Goal: Transaction & Acquisition: Purchase product/service

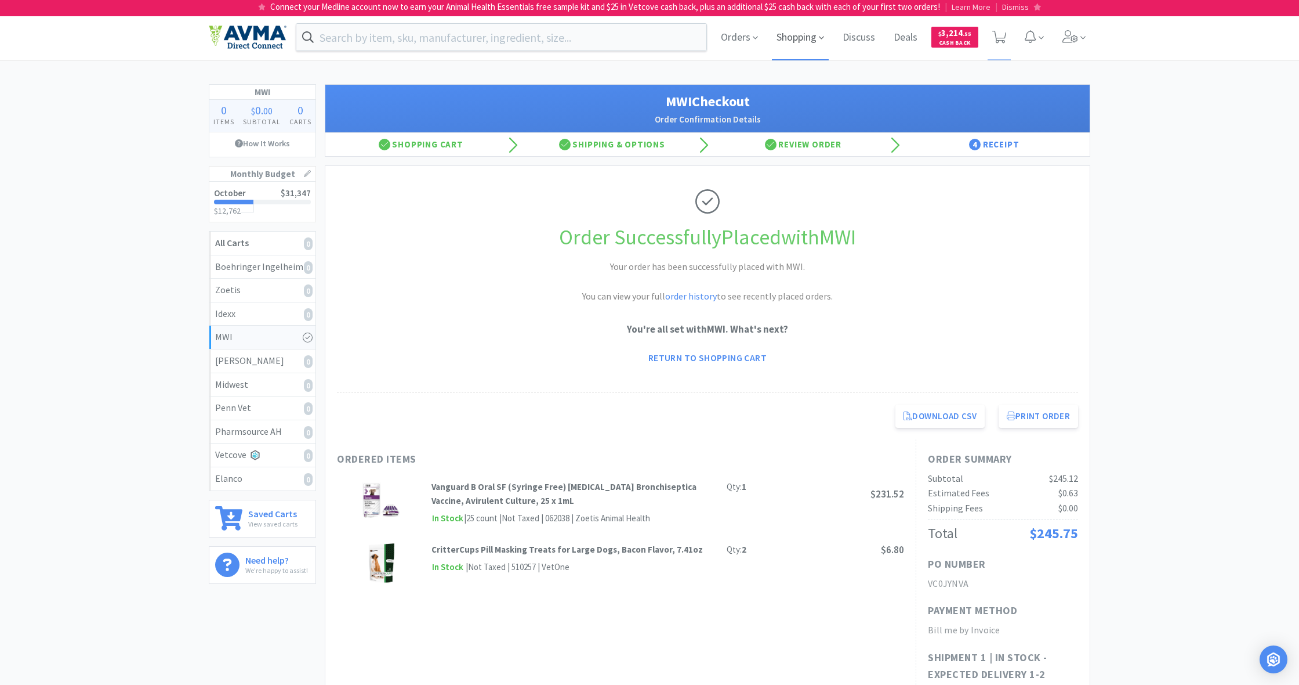
click at [767, 35] on span "Shopping" at bounding box center [800, 37] width 57 height 46
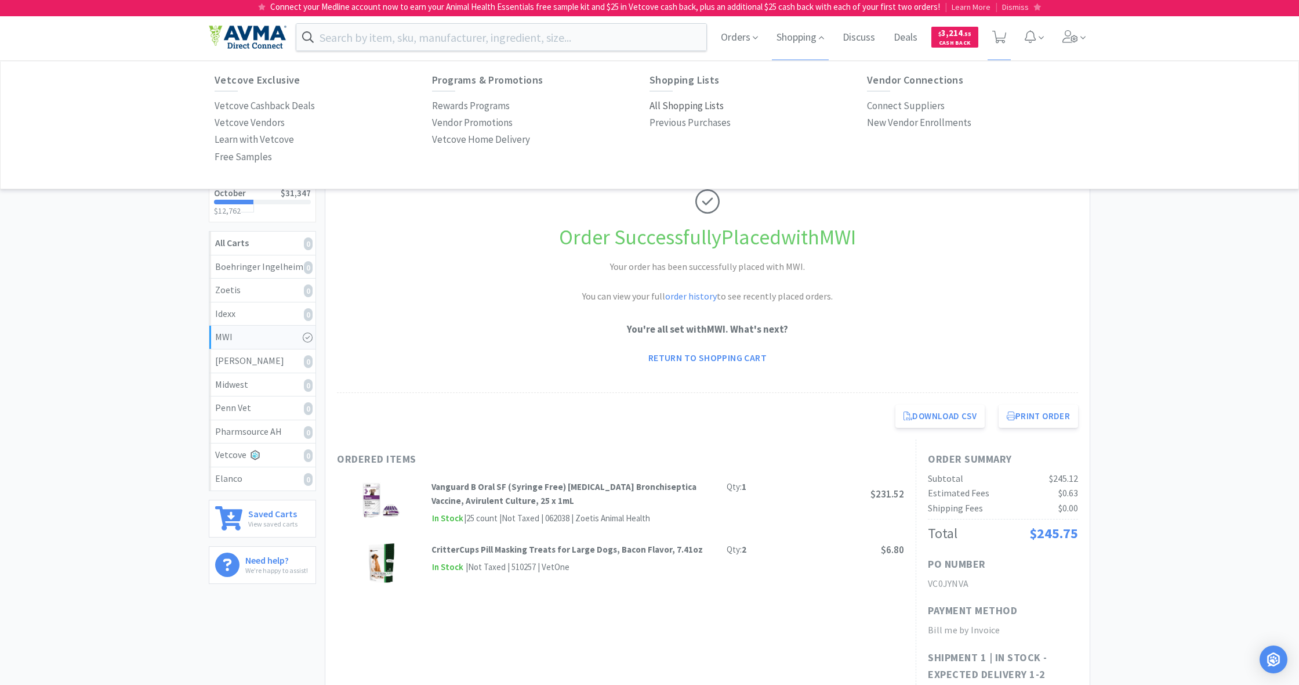
click at [695, 106] on p "All Shopping Lists" at bounding box center [687, 106] width 74 height 16
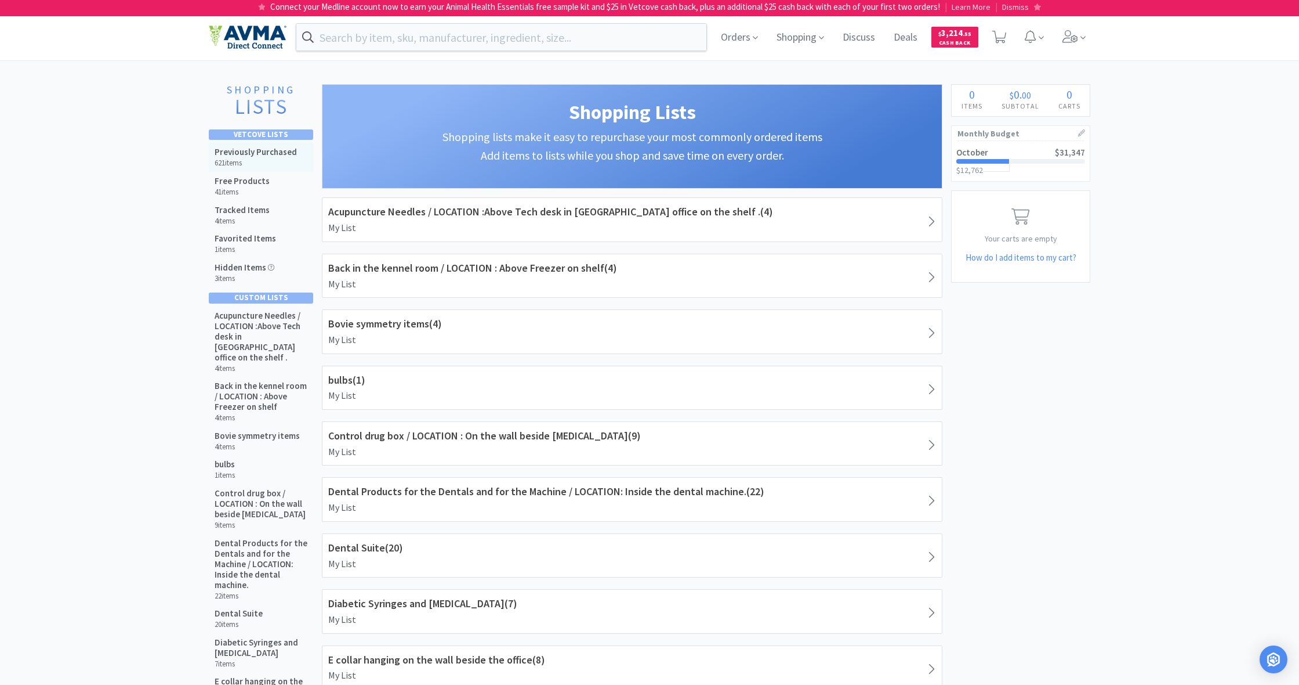
click at [254, 157] on div "Previously Purchased 621 items" at bounding box center [256, 157] width 82 height 21
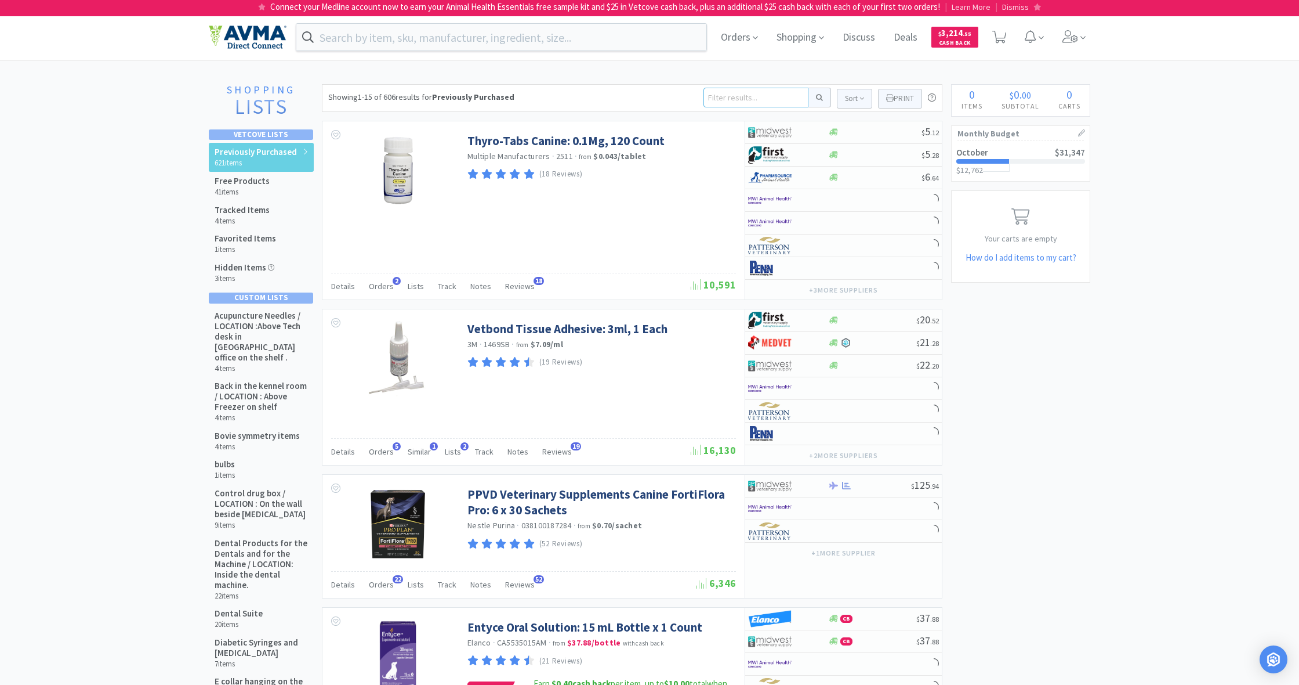
click at [724, 99] on input at bounding box center [756, 98] width 105 height 20
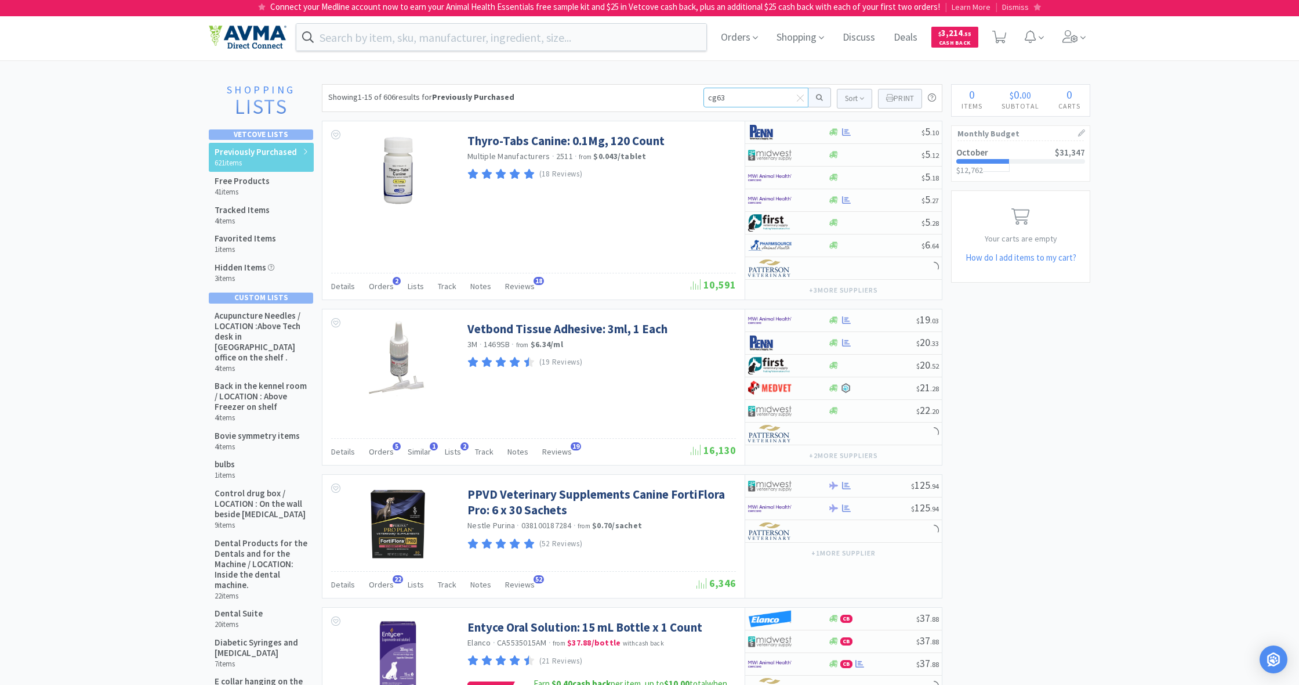
type input "cg635"
click at [767, 97] on button at bounding box center [820, 98] width 23 height 20
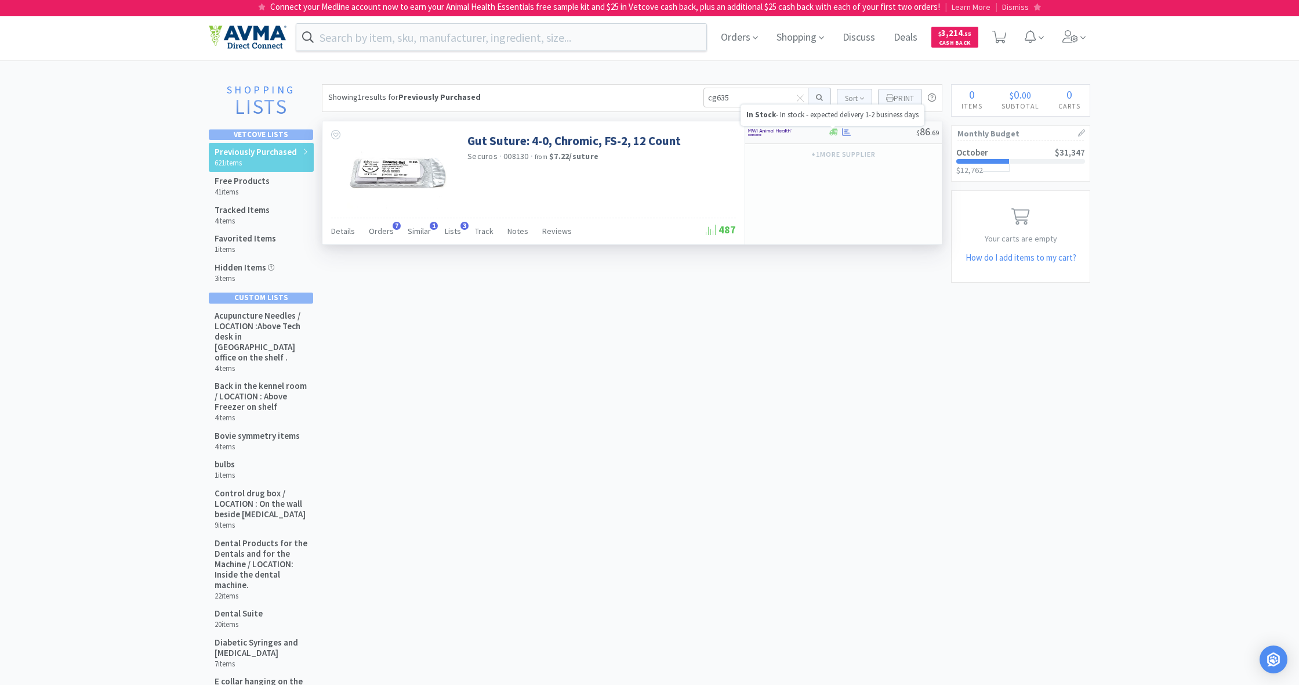
click at [767, 132] on icon at bounding box center [834, 132] width 9 height 7
select select "1"
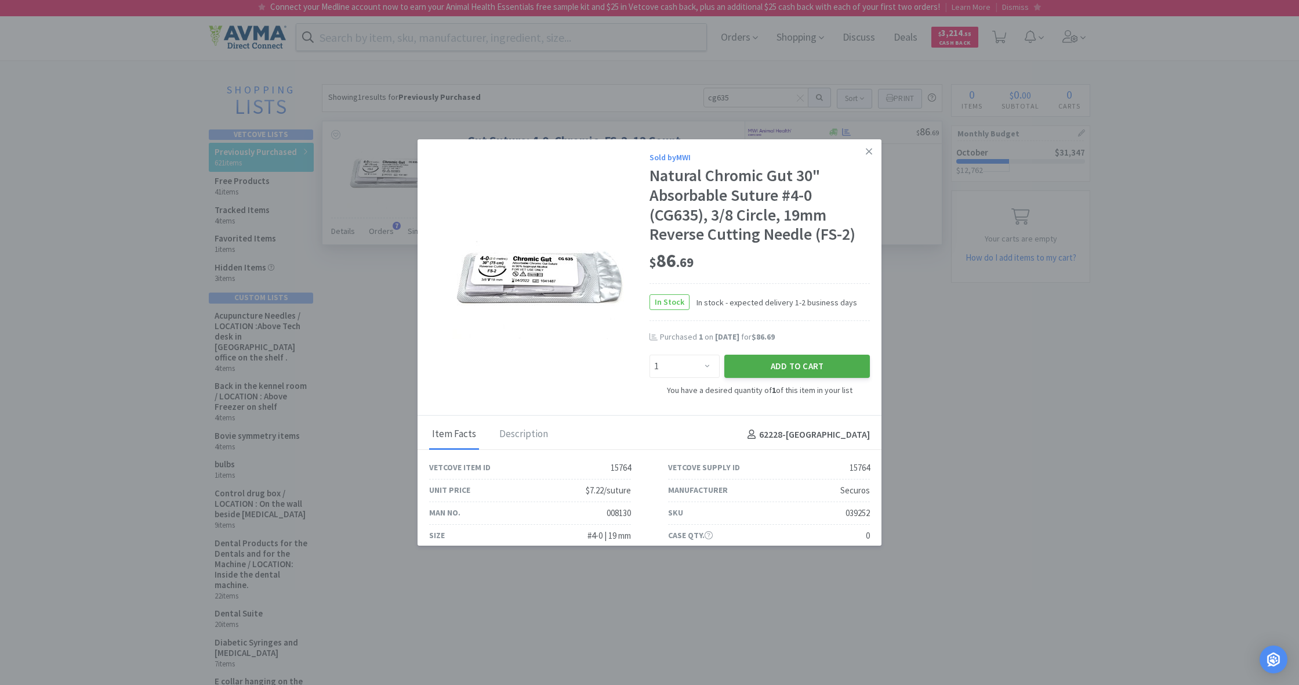
click at [767, 374] on button "Add to Cart" at bounding box center [798, 365] width 146 height 23
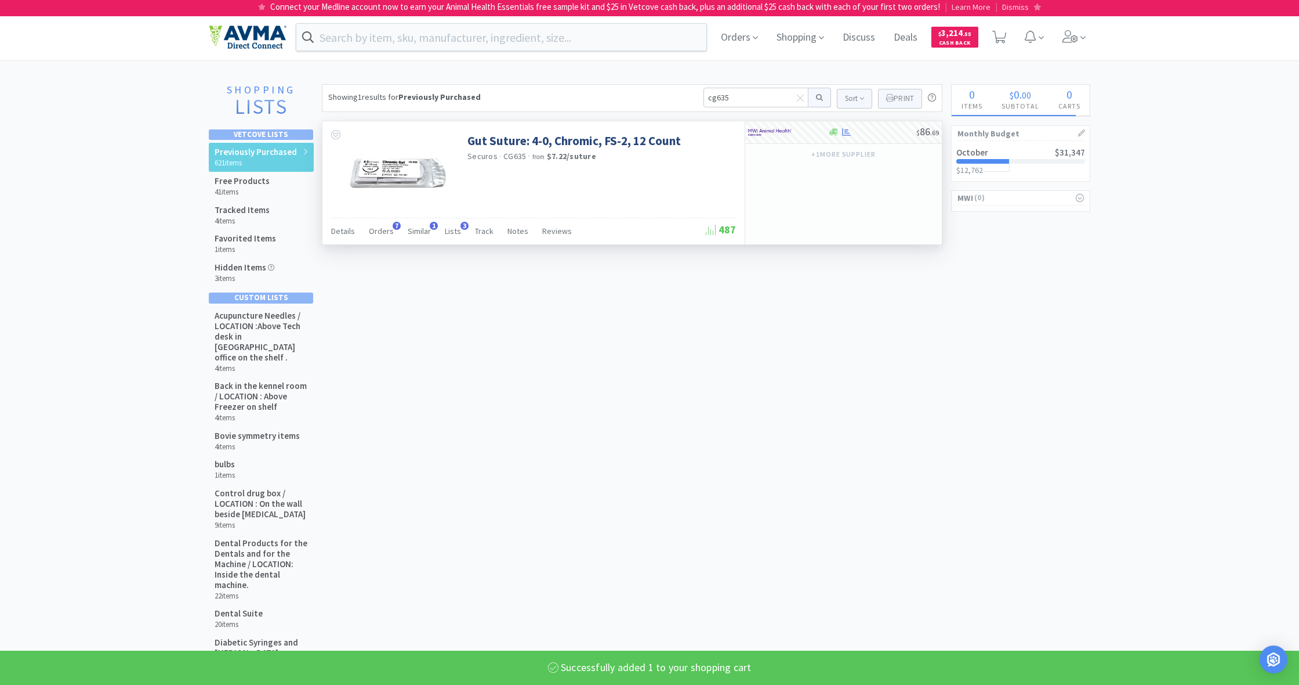
select select "1"
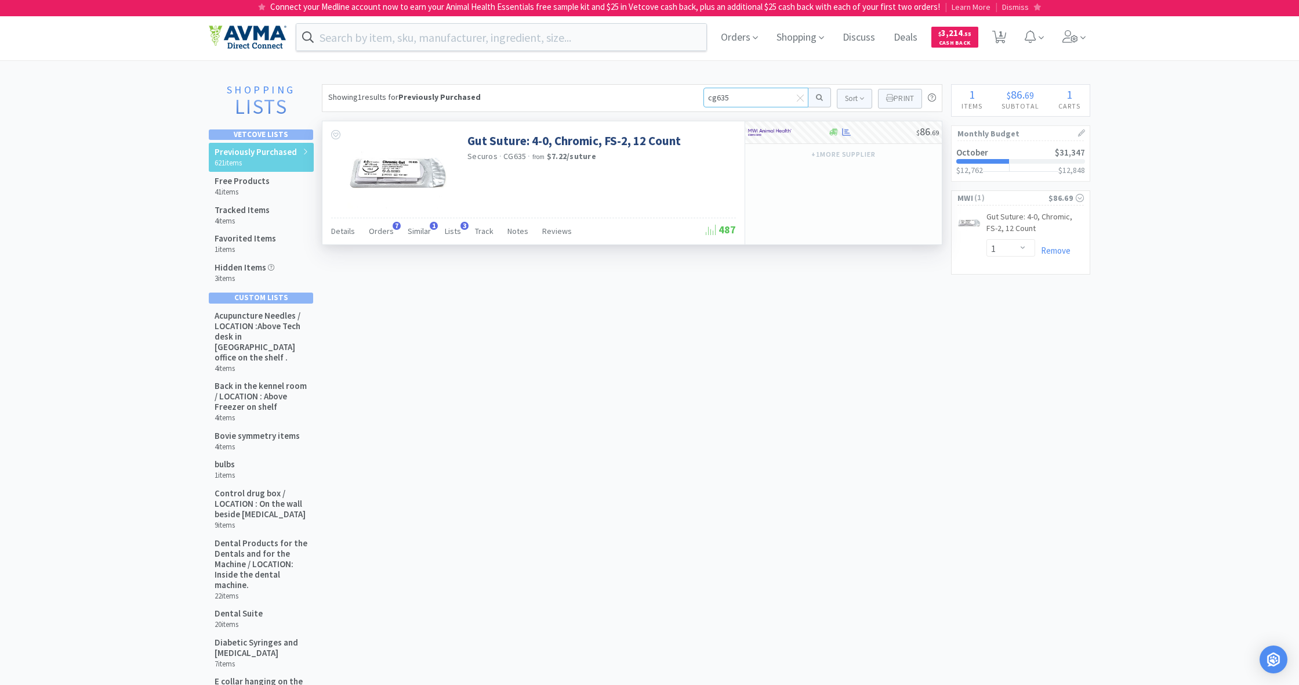
drag, startPoint x: 737, startPoint y: 100, endPoint x: 697, endPoint y: 99, distance: 40.0
click at [697, 99] on div "Showing 1 results for Previously Purchased cg635 Sort Print Previously Purchase…" at bounding box center [632, 98] width 621 height 28
type input "[PHONE_NUMBER]"
click at [767, 97] on button at bounding box center [820, 98] width 23 height 20
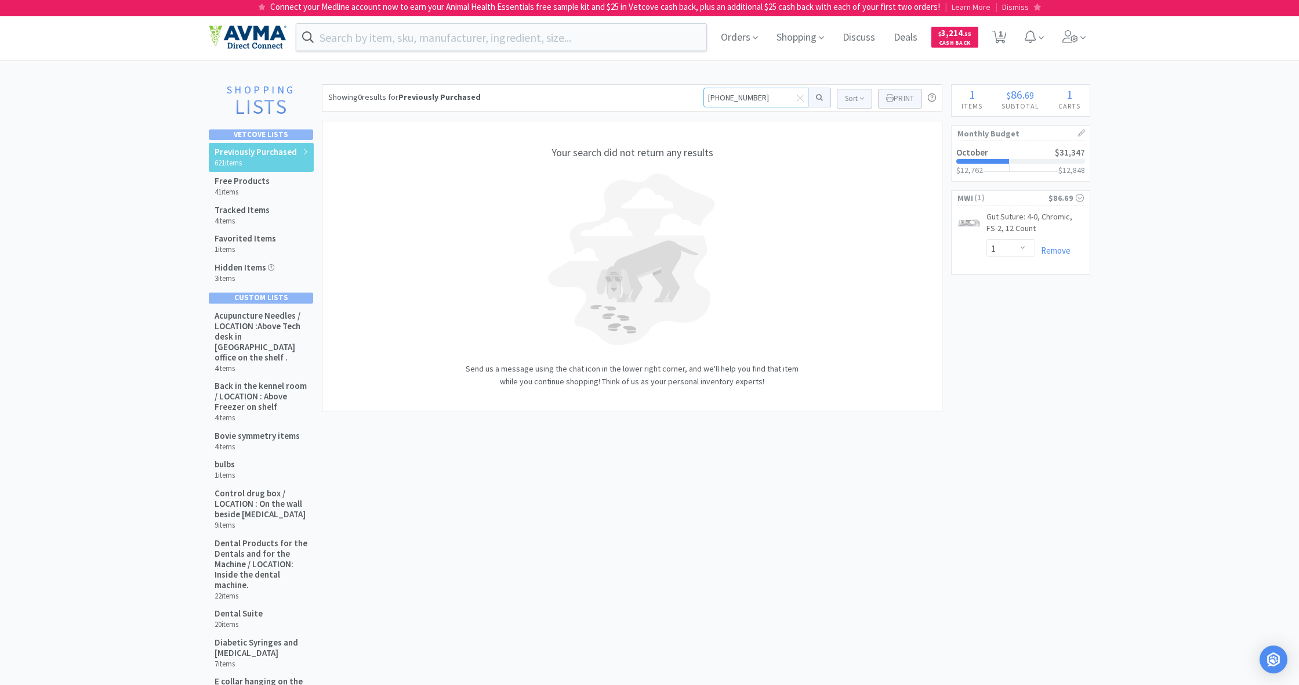
drag, startPoint x: 759, startPoint y: 95, endPoint x: 673, endPoint y: 97, distance: 85.3
click at [673, 97] on div "Showing 0 results for Previously Purchased [PHONE_NUMBER] Sort Print Previously…" at bounding box center [632, 98] width 621 height 28
drag, startPoint x: 705, startPoint y: 98, endPoint x: 747, endPoint y: 103, distance: 42.0
click at [747, 103] on input "law 1" at bounding box center [756, 98] width 105 height 20
type input "klaw 1"
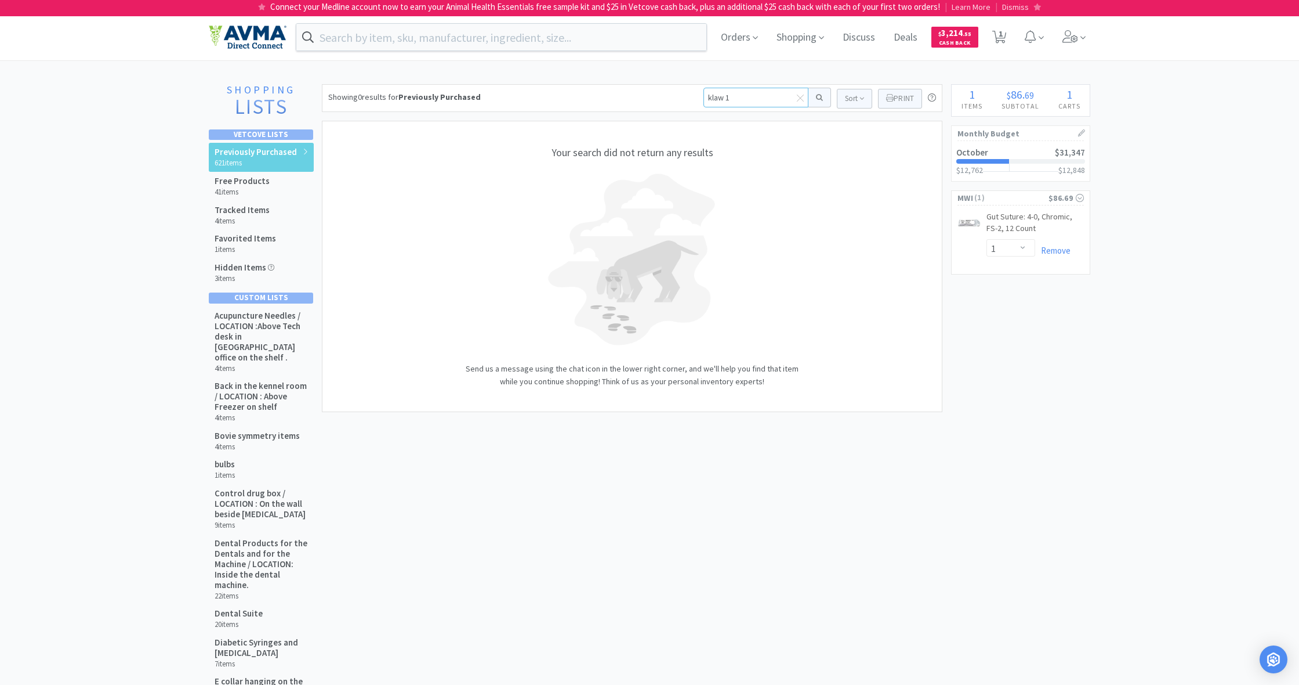
click at [767, 97] on button at bounding box center [820, 98] width 23 height 20
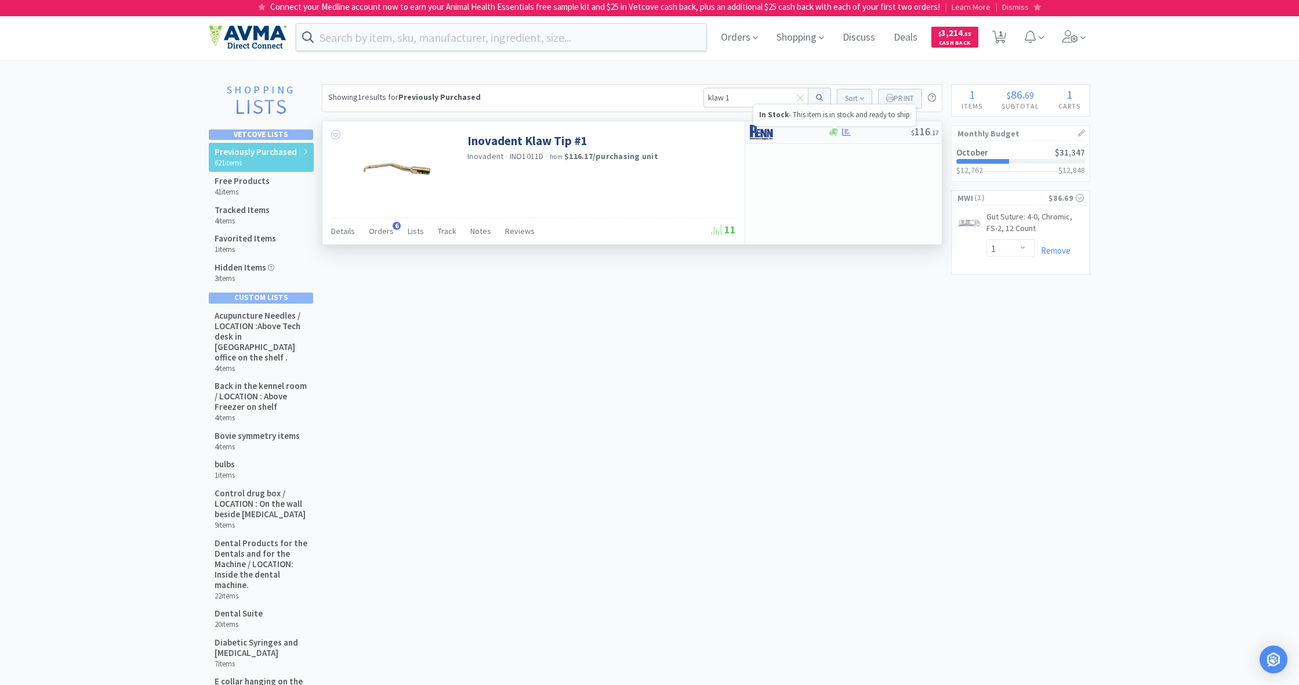
click at [767, 134] on icon at bounding box center [834, 132] width 9 height 7
select select "1"
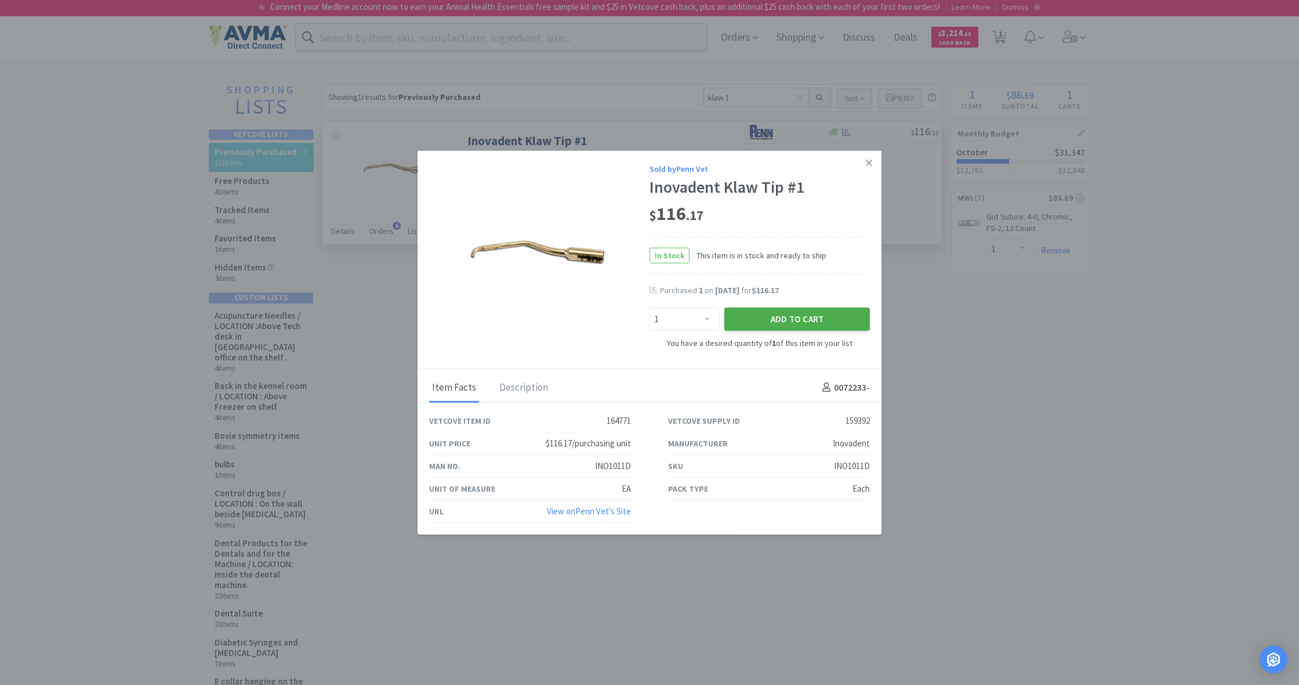
click at [767, 316] on button "Add to Cart" at bounding box center [798, 318] width 146 height 23
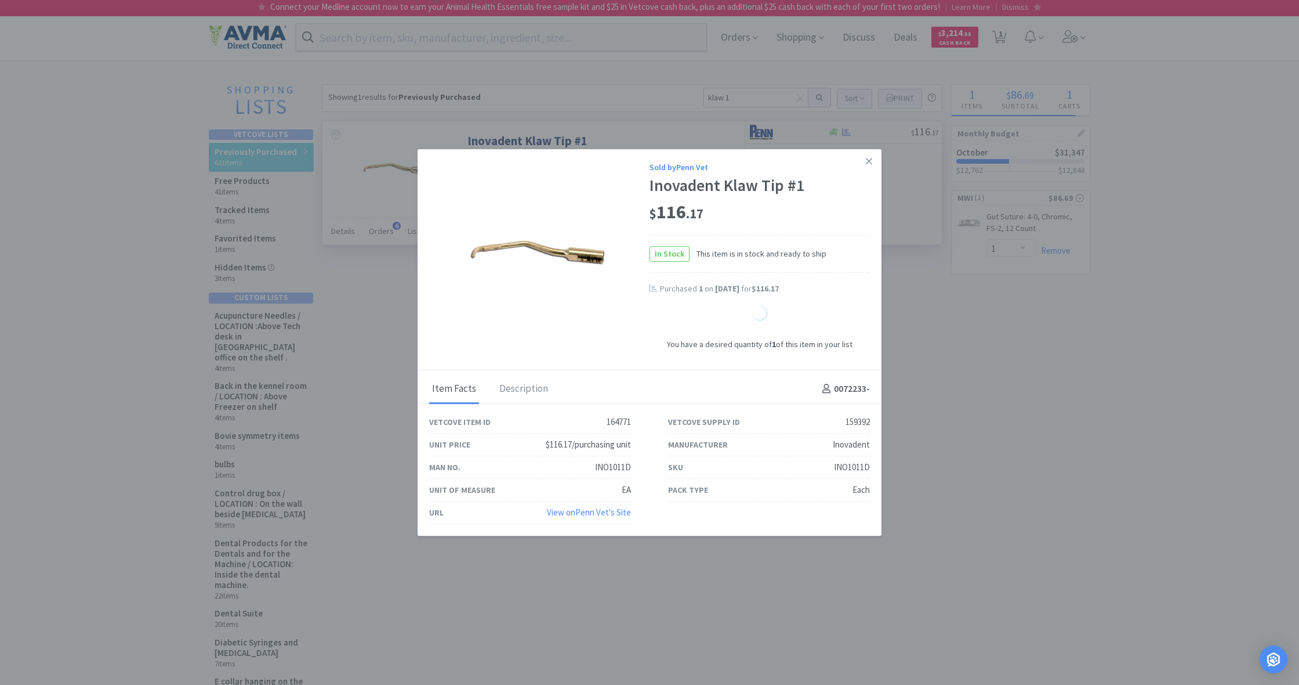
select select "1"
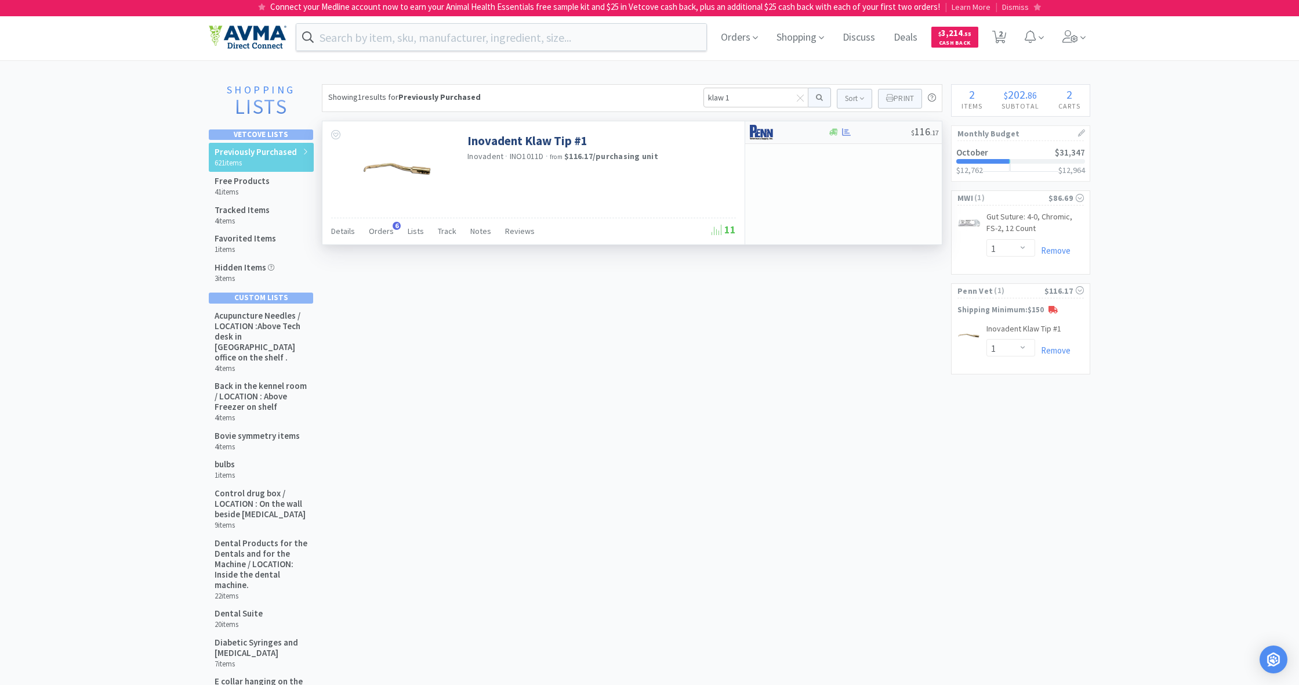
click at [767, 138] on div "$ 116 . 17" at bounding box center [843, 132] width 197 height 23
select select "1"
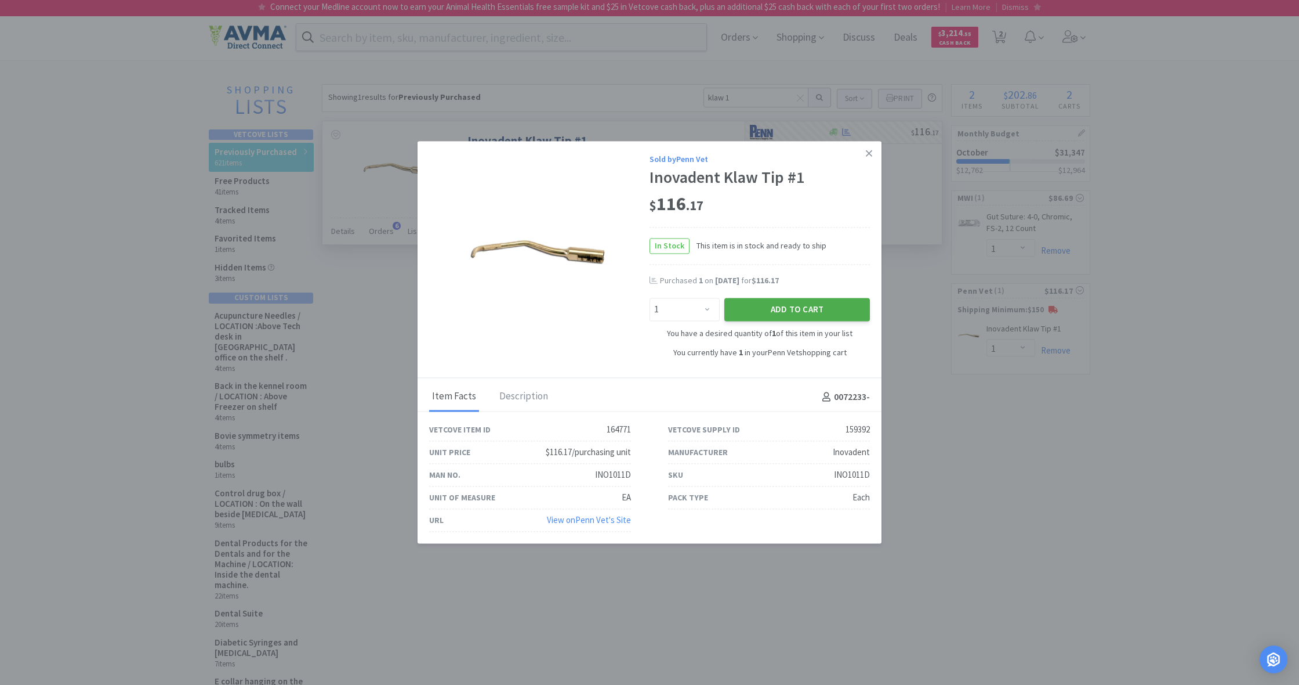
click at [767, 305] on button "Add to Cart" at bounding box center [798, 309] width 146 height 23
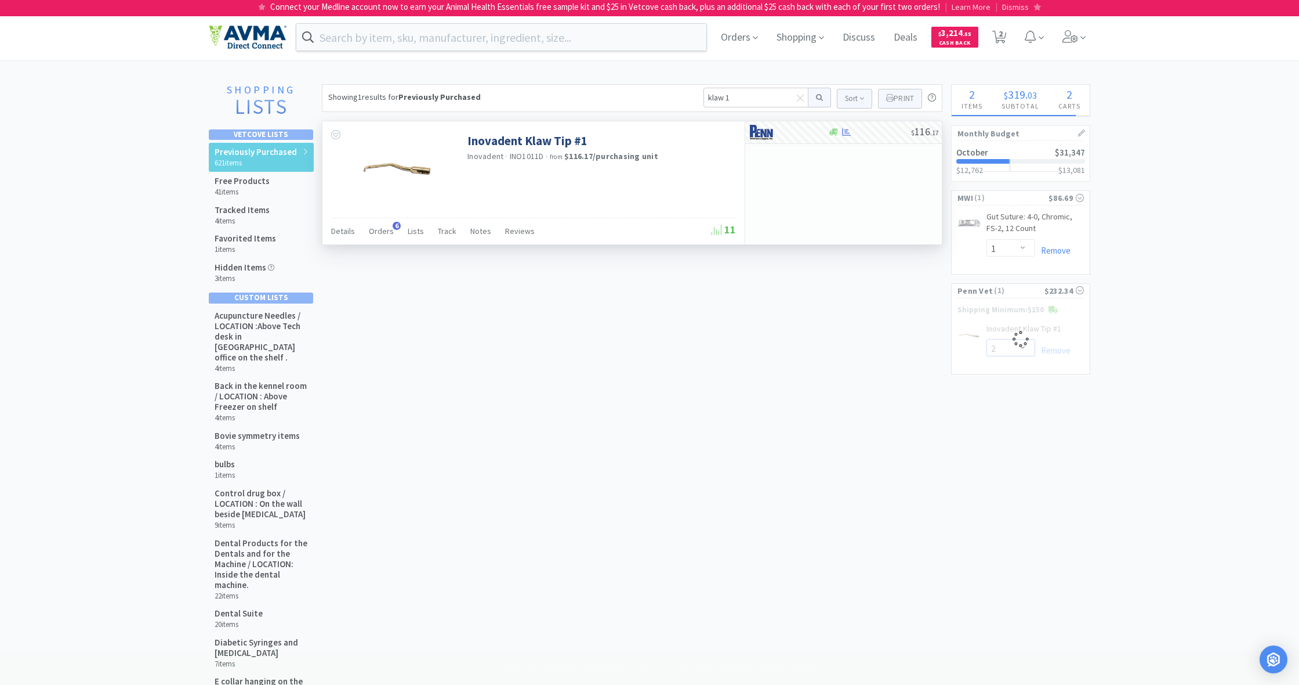
select select "1"
click at [396, 42] on input "text" at bounding box center [501, 37] width 410 height 27
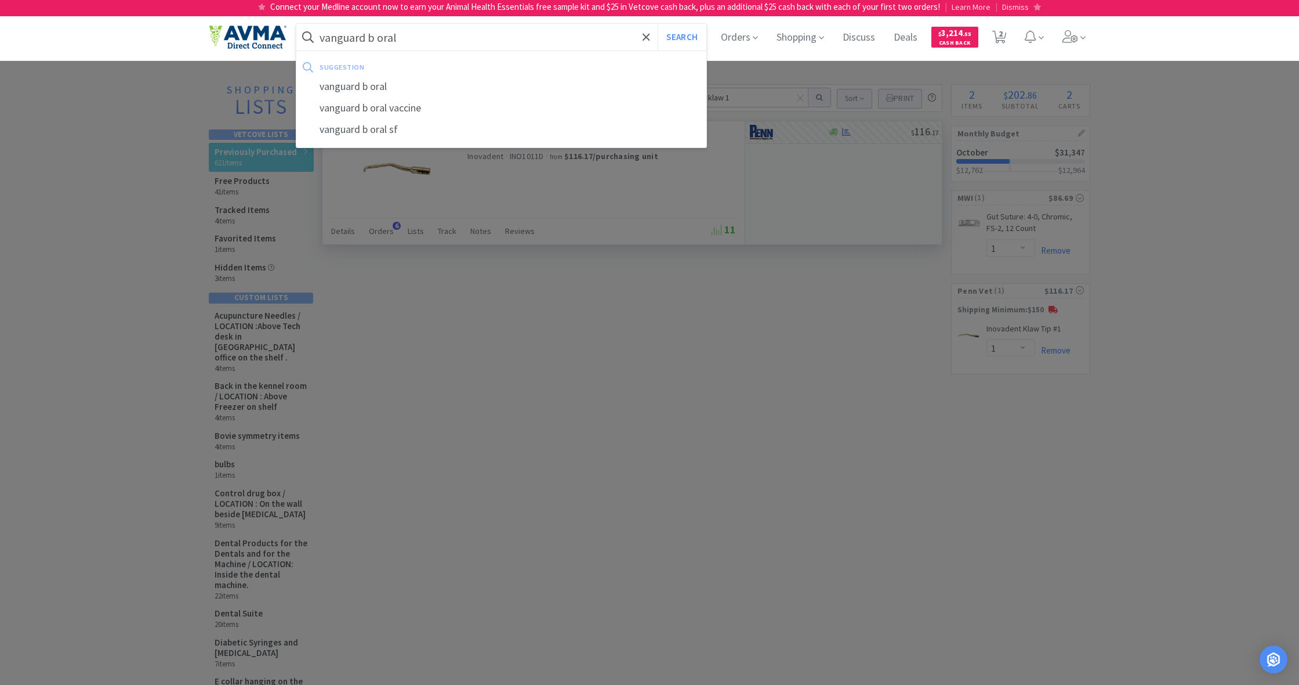
type input "vanguard b oral"
click at [680, 37] on button "Search" at bounding box center [682, 37] width 48 height 27
select select "1"
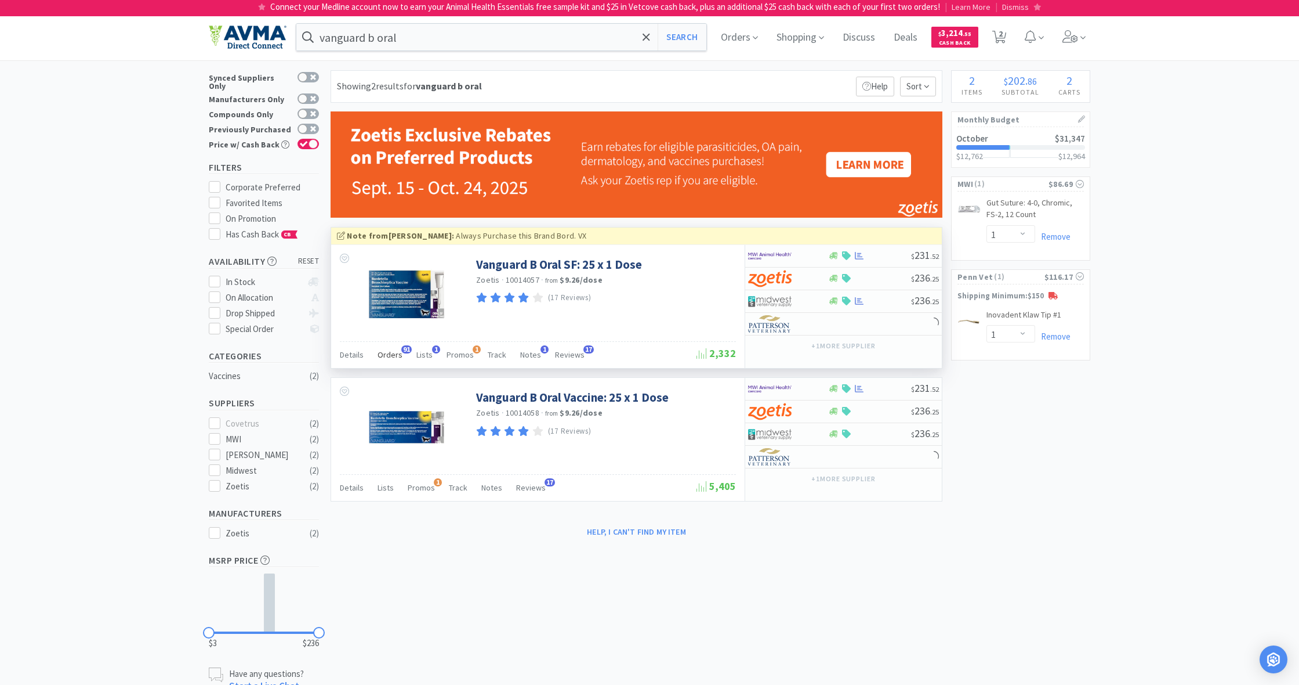
click at [391, 353] on span "Orders" at bounding box center [390, 354] width 25 height 10
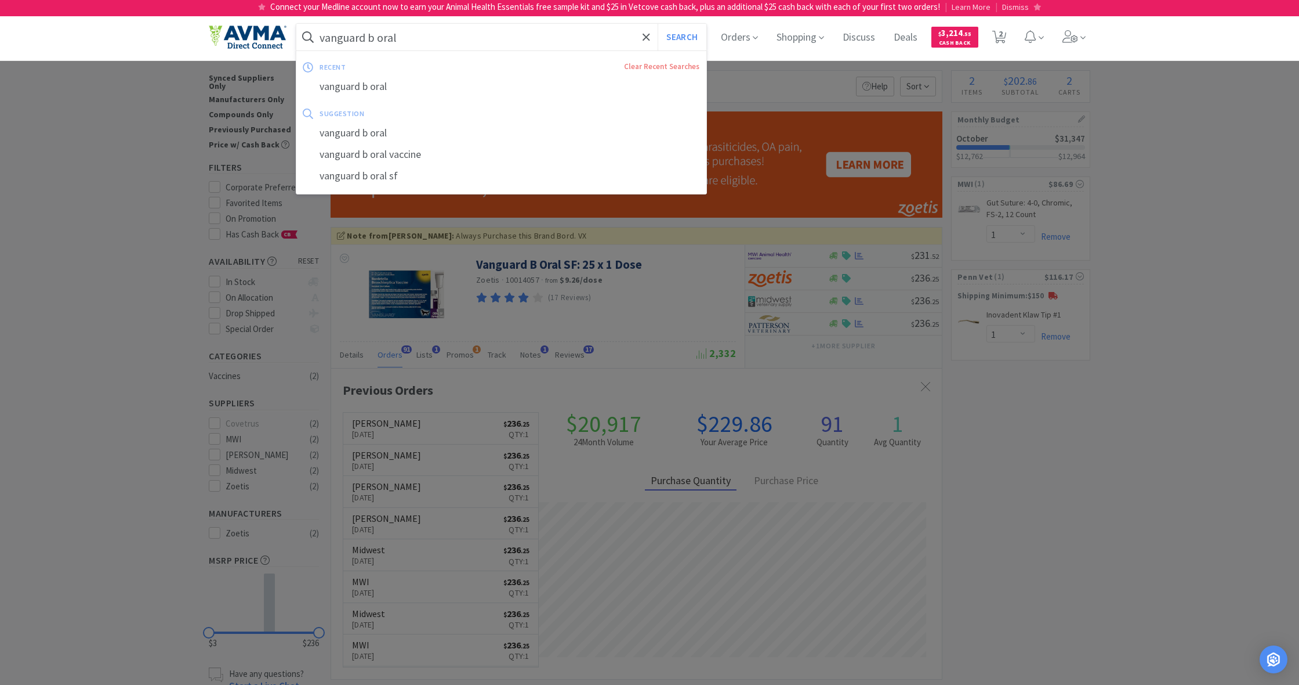
drag, startPoint x: 390, startPoint y: 35, endPoint x: 291, endPoint y: 27, distance: 100.1
click at [291, 27] on div "vanguard b oral Search recent Clear Recent Searches vanguard b oral suggestion …" at bounding box center [650, 37] width 882 height 46
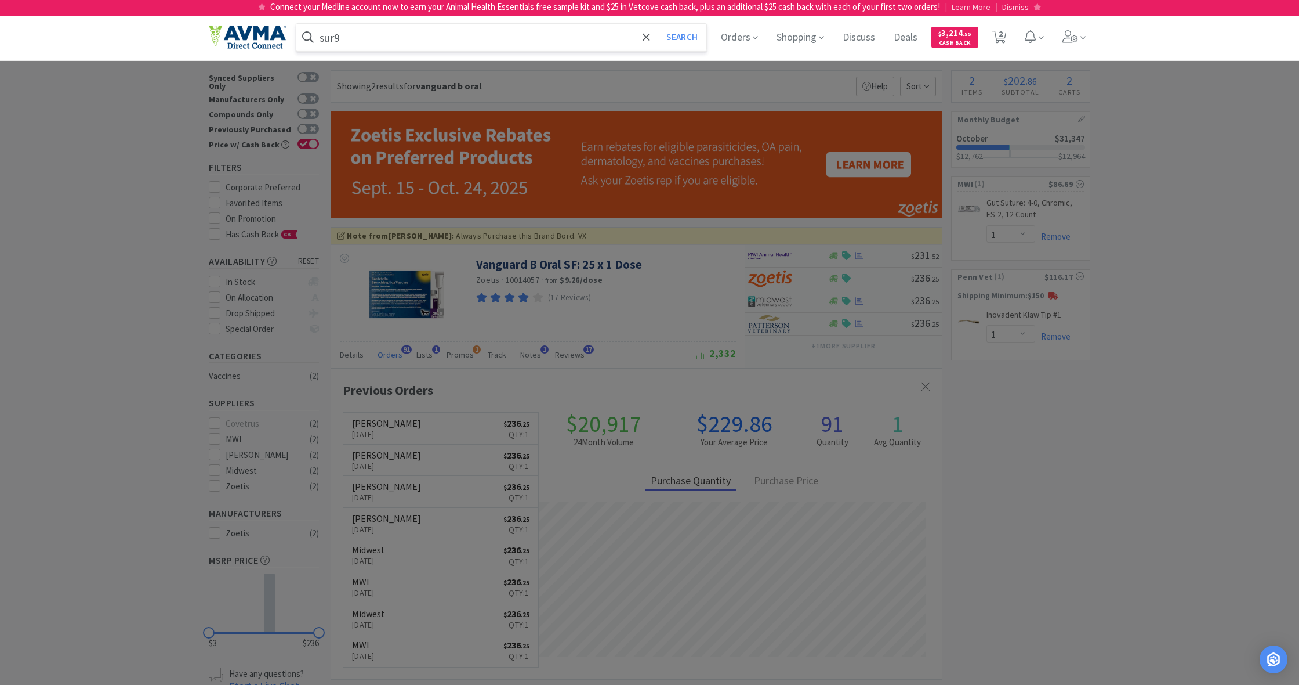
click at [680, 37] on button "Search" at bounding box center [682, 37] width 48 height 27
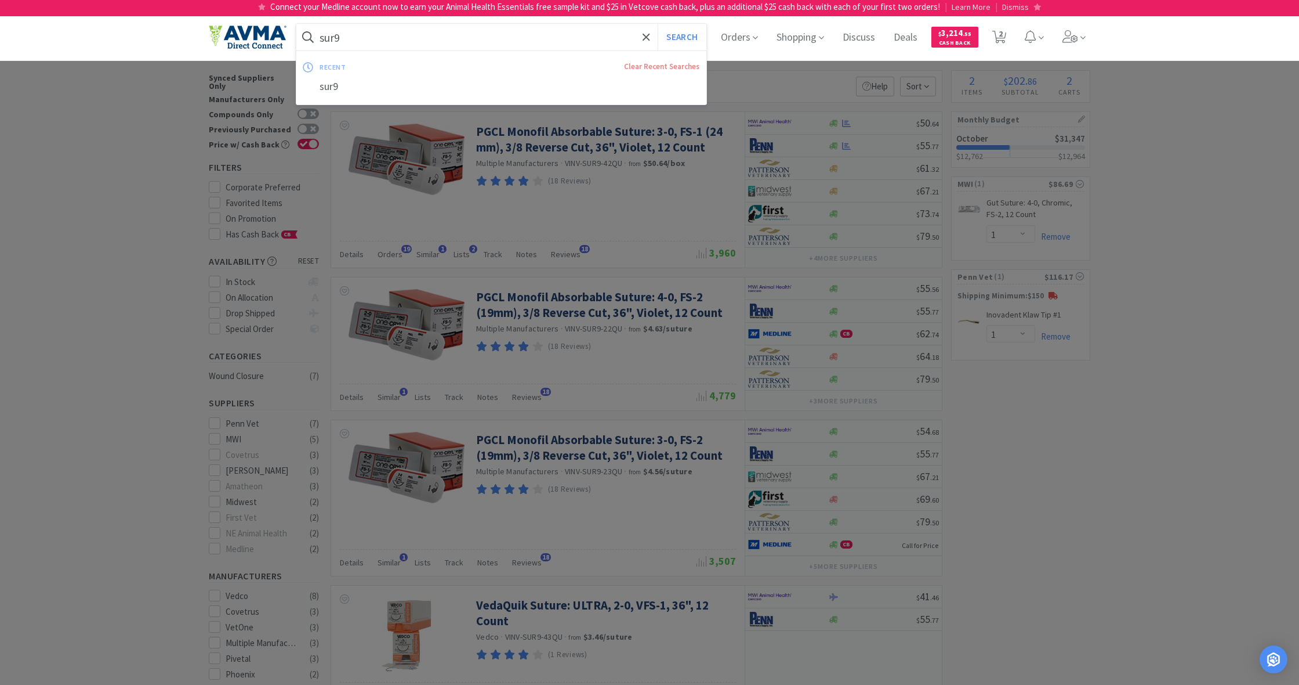
drag, startPoint x: 346, startPoint y: 37, endPoint x: 317, endPoint y: 35, distance: 29.1
click at [317, 35] on form "sur9 Search" at bounding box center [501, 37] width 410 height 27
drag, startPoint x: 320, startPoint y: 37, endPoint x: 355, endPoint y: 41, distance: 35.6
click at [355, 41] on input "sur9" at bounding box center [501, 37] width 410 height 27
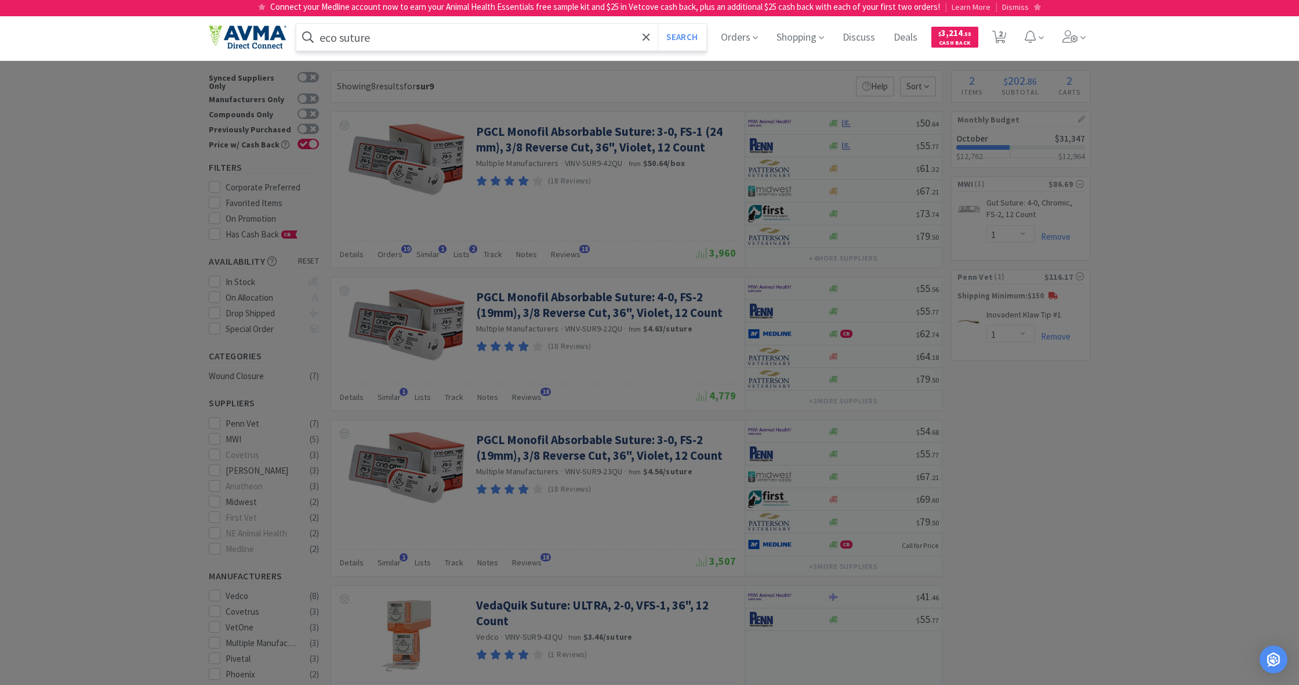
click at [680, 37] on button "Search" at bounding box center [682, 37] width 48 height 27
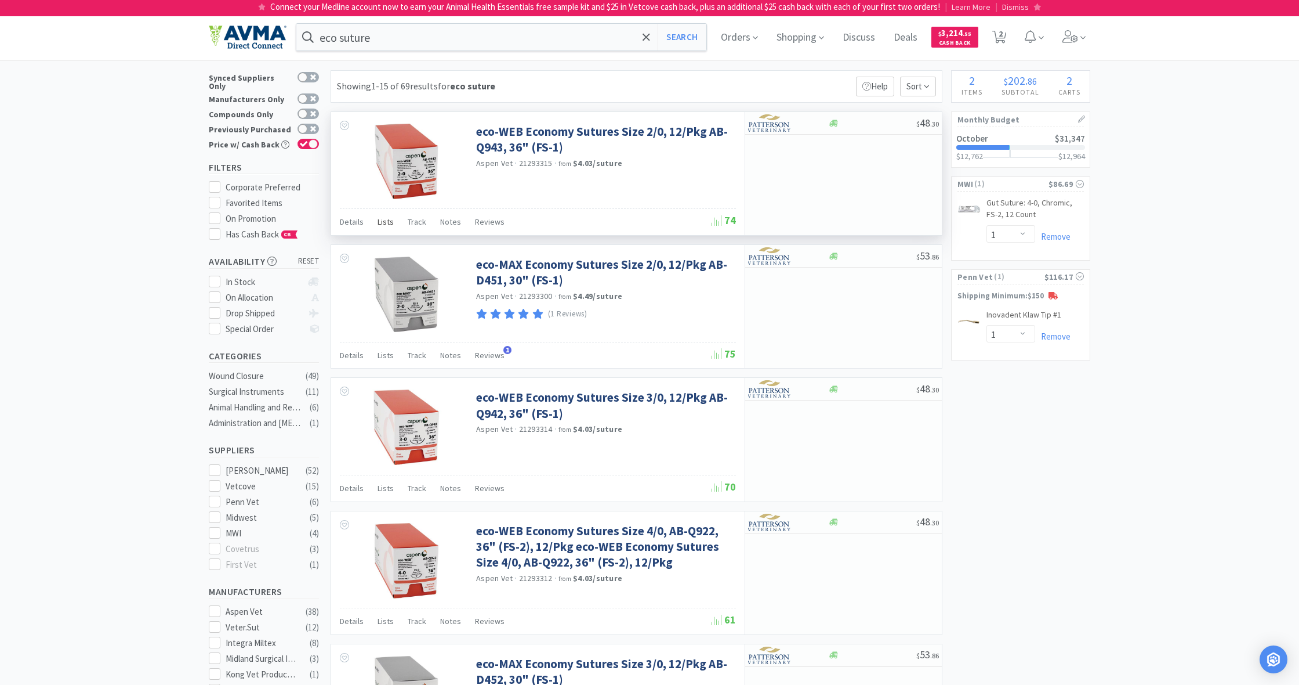
click at [385, 225] on span "Lists" at bounding box center [386, 221] width 16 height 10
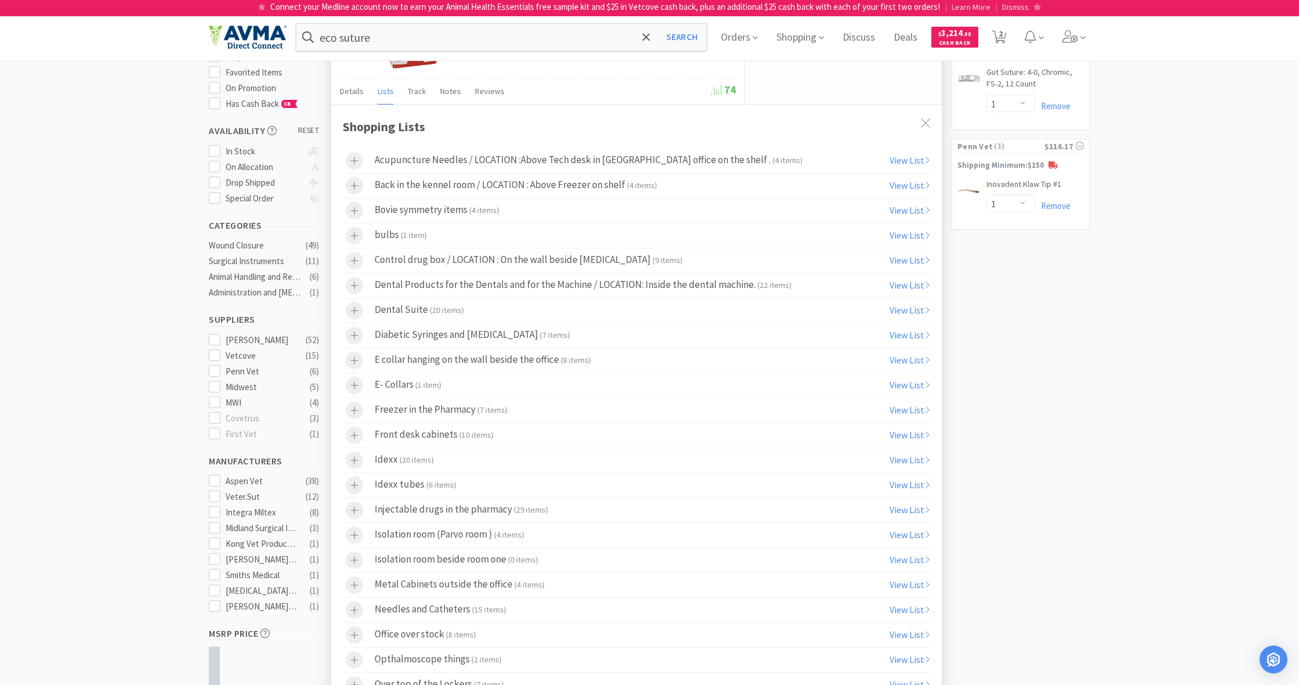
scroll to position [132, 0]
click at [767, 118] on div at bounding box center [925, 122] width 21 height 27
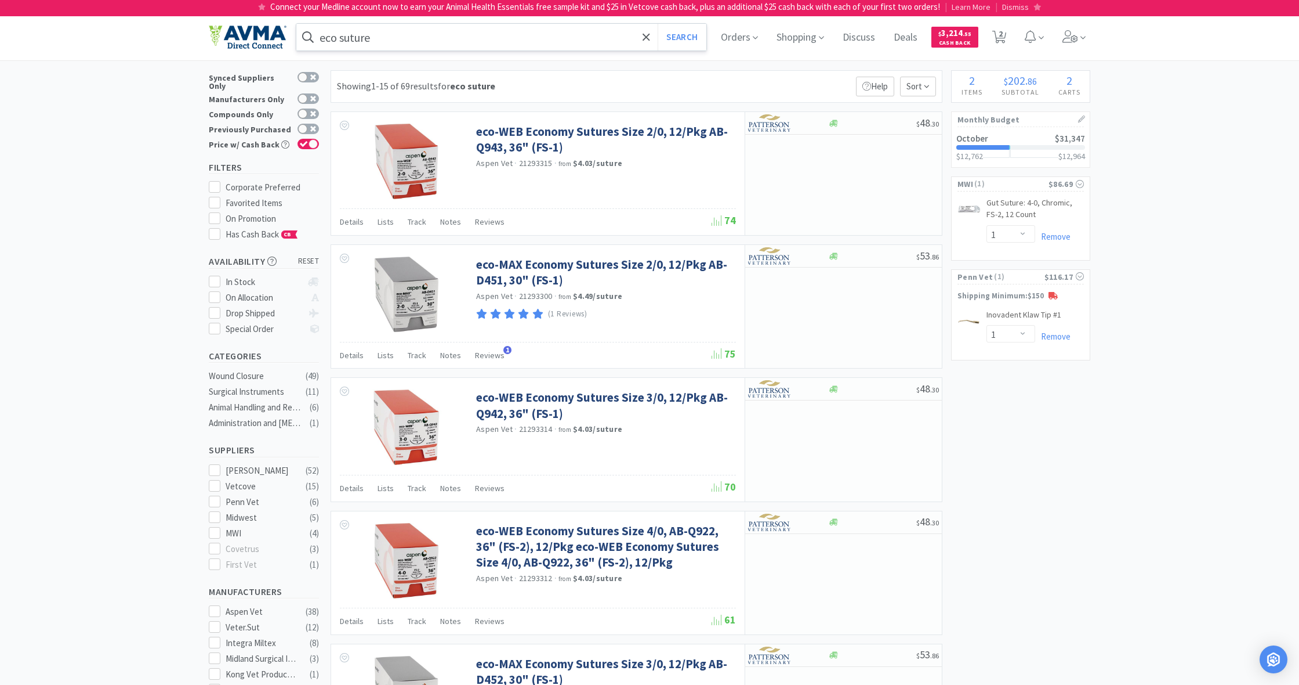
scroll to position [0, 0]
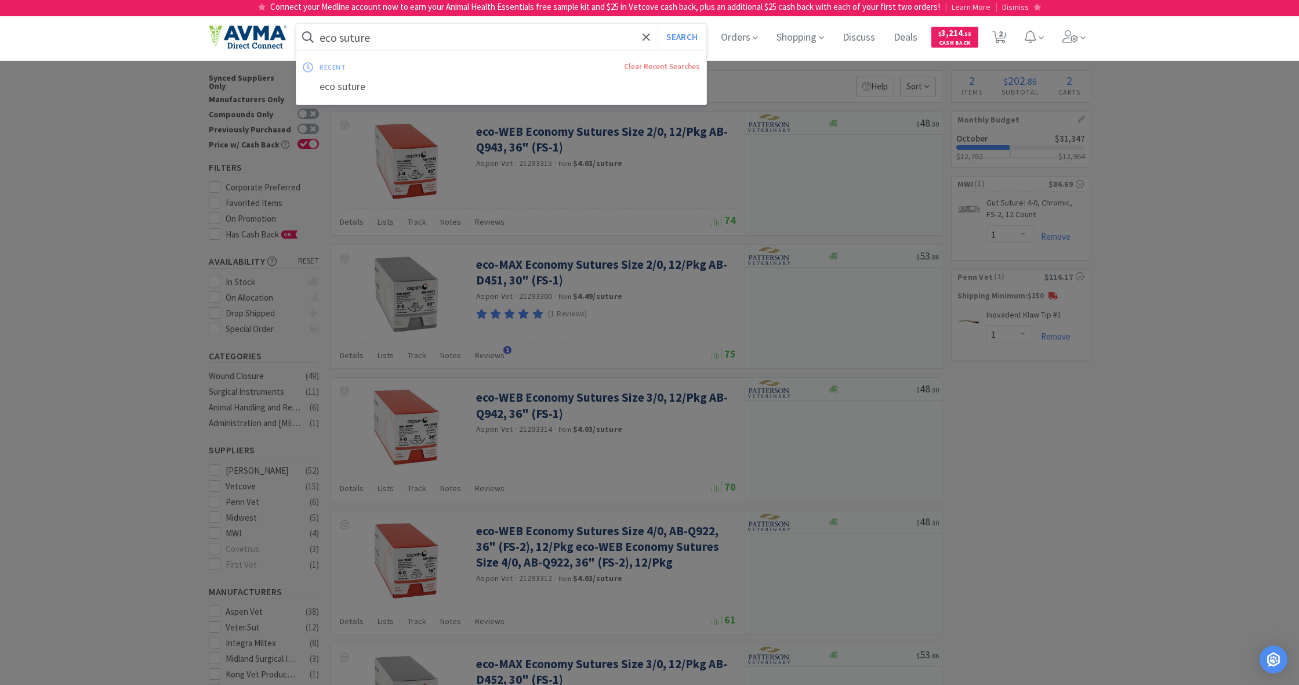
drag, startPoint x: 393, startPoint y: 41, endPoint x: 269, endPoint y: 31, distance: 124.6
click at [269, 31] on div "eco suture Search recent Clear Recent Searches eco suture Orders Shopping Discu…" at bounding box center [650, 37] width 882 height 46
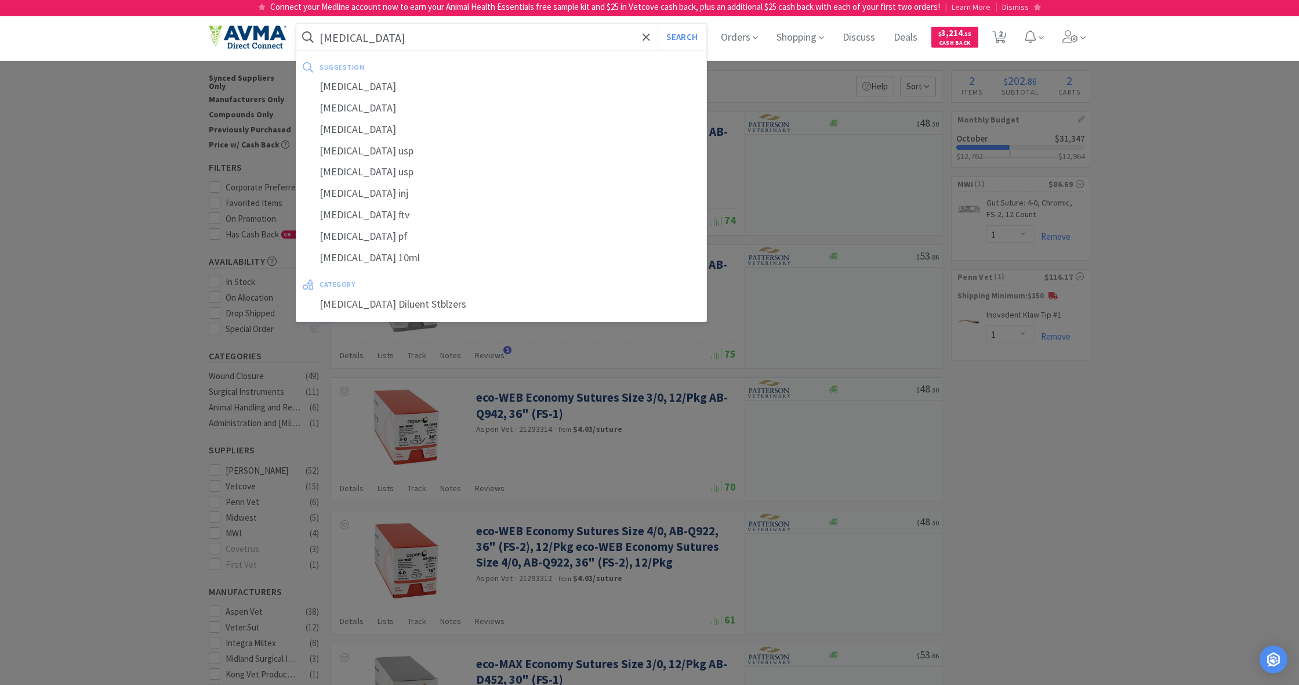
type input "[MEDICAL_DATA]"
click at [680, 37] on button "Search" at bounding box center [682, 37] width 48 height 27
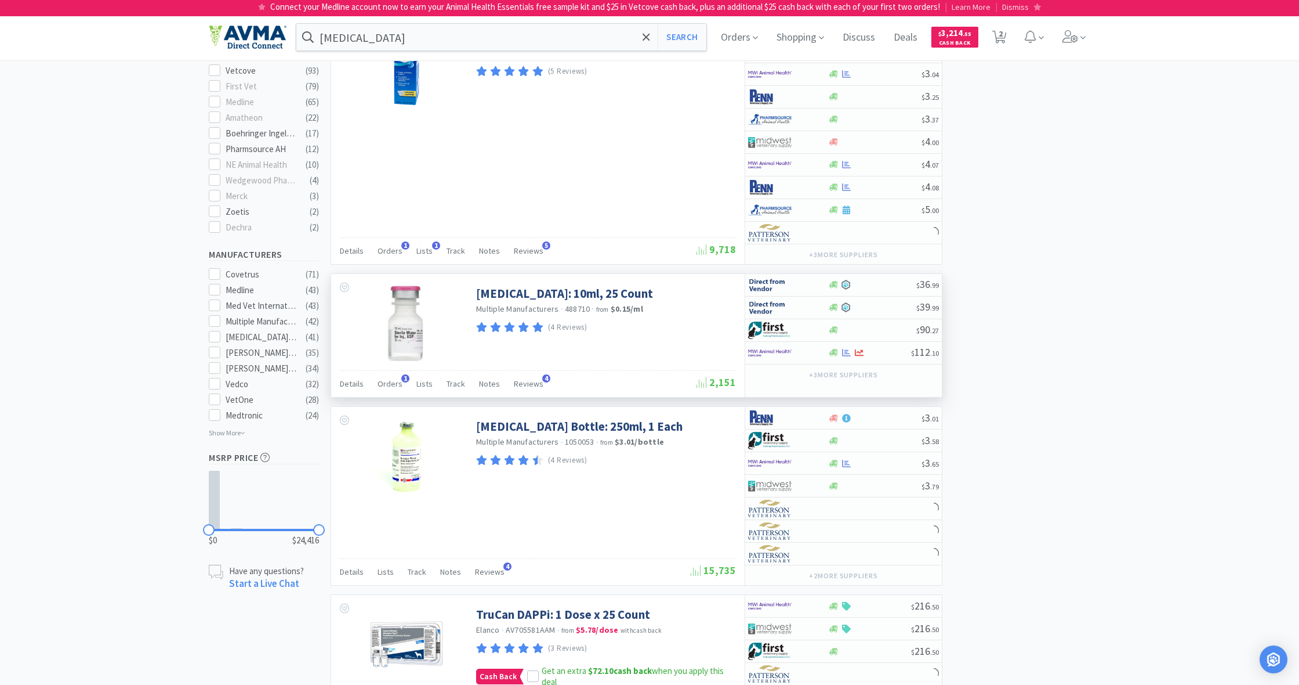
scroll to position [561, 0]
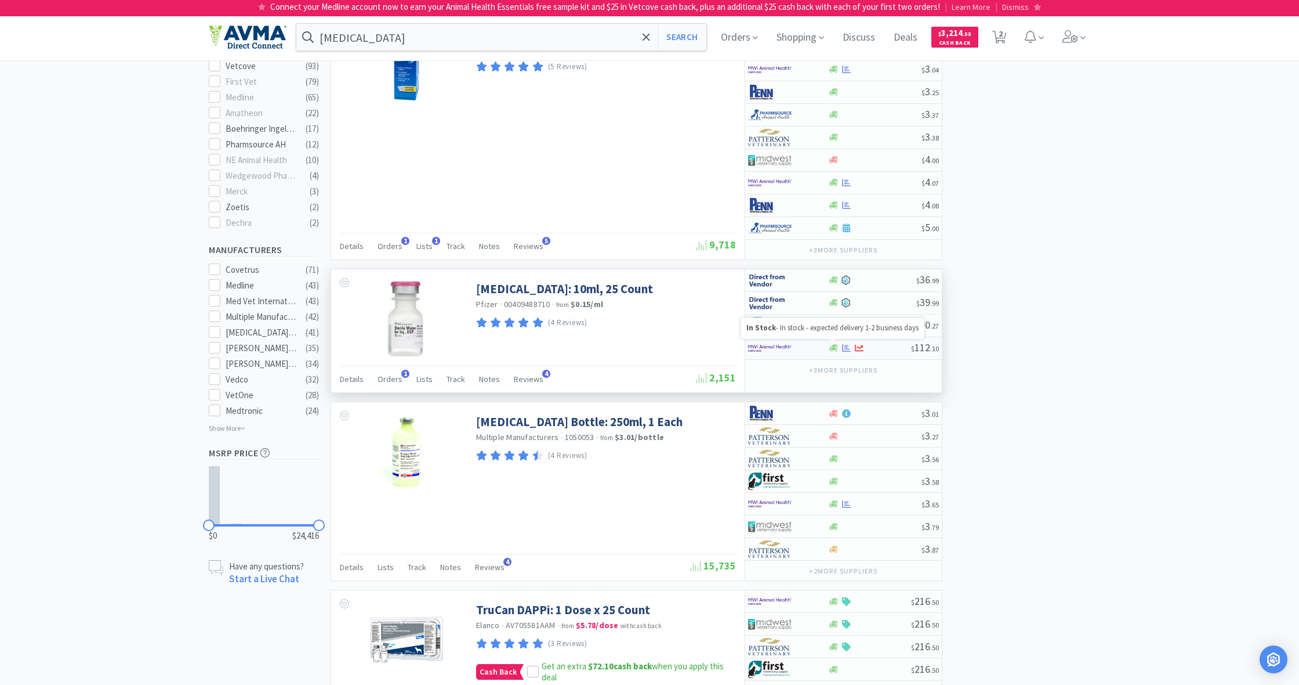
click at [767, 345] on icon at bounding box center [834, 347] width 9 height 9
select select "1"
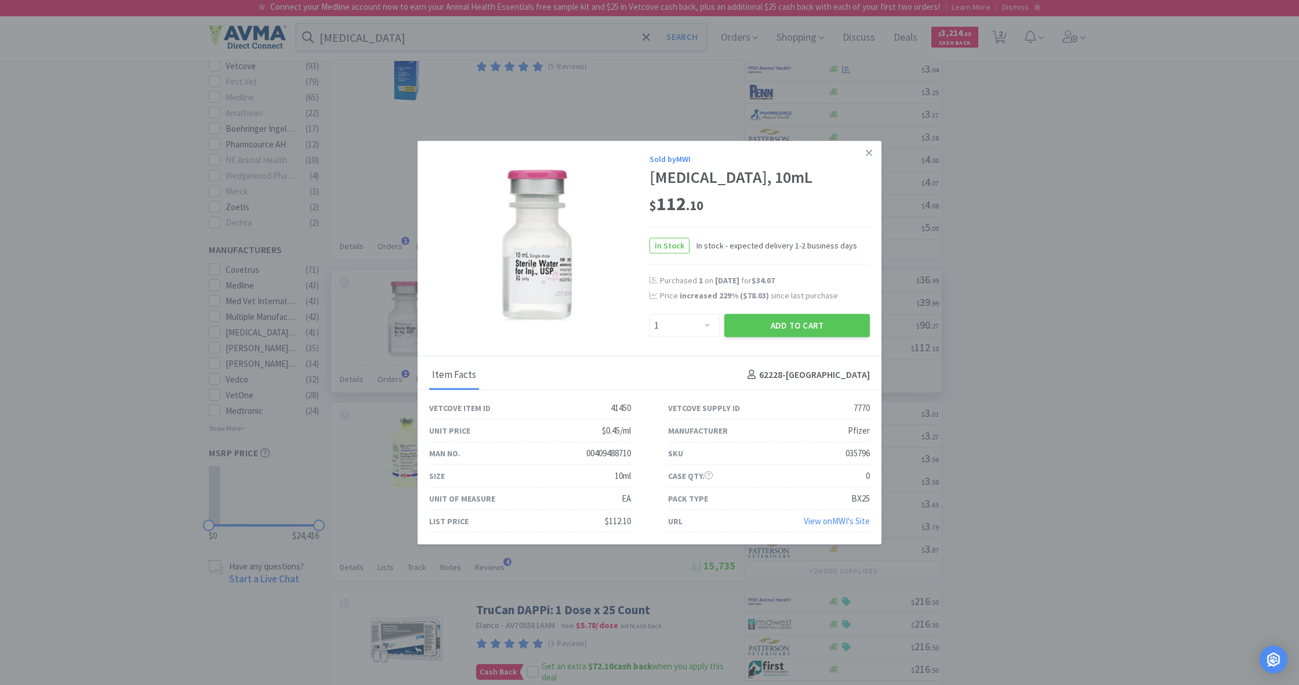
scroll to position [0, 0]
click at [767, 152] on icon at bounding box center [869, 153] width 6 height 6
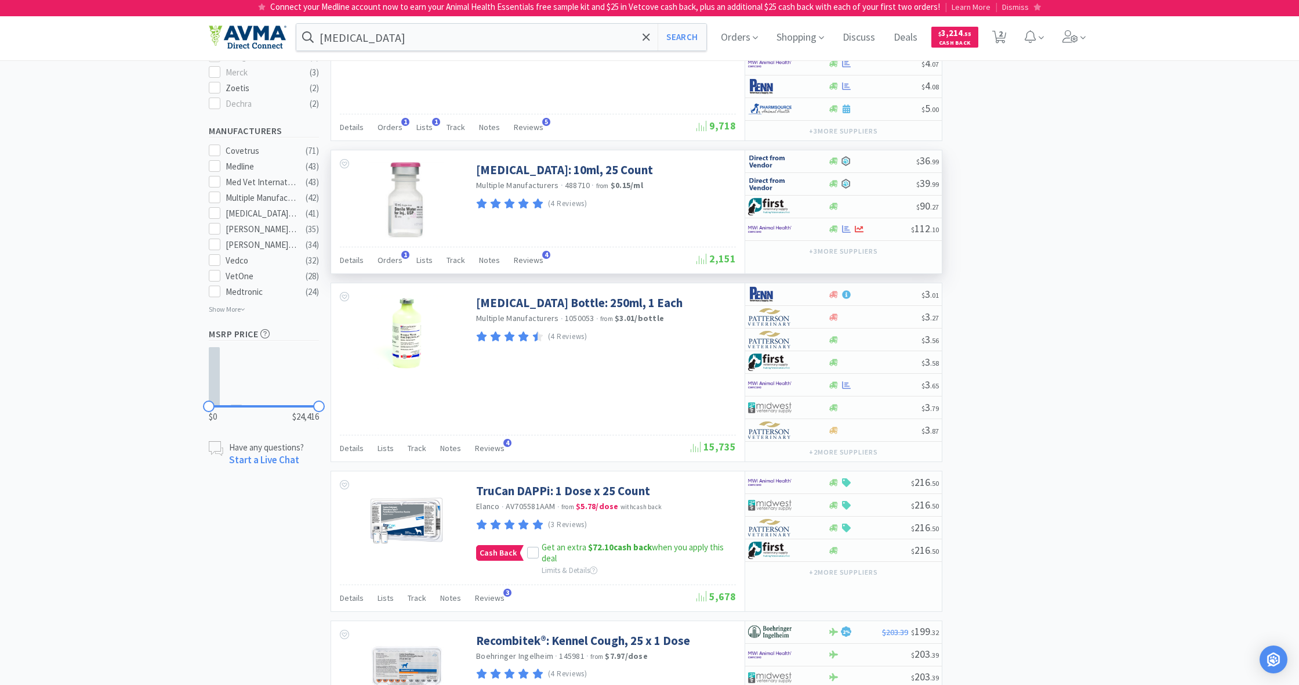
scroll to position [675, 0]
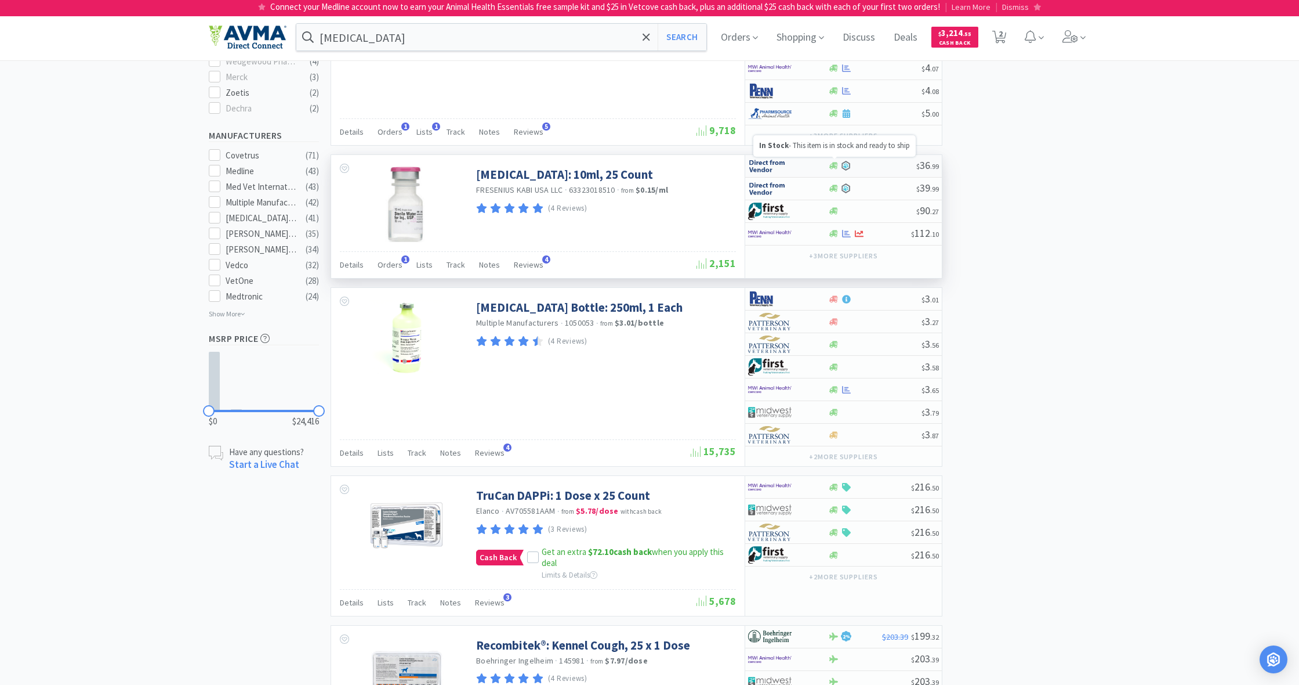
click at [767, 164] on icon at bounding box center [834, 165] width 9 height 7
select select "1"
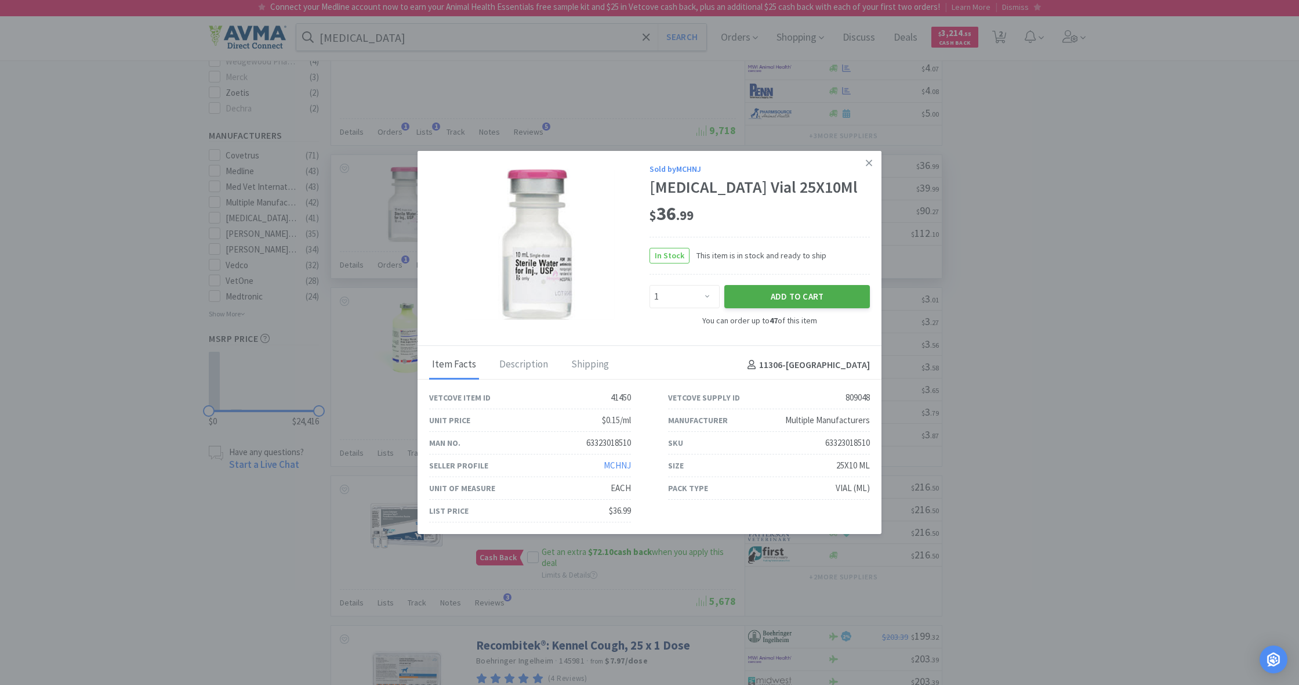
click at [767, 305] on button "Add to Cart" at bounding box center [798, 296] width 146 height 23
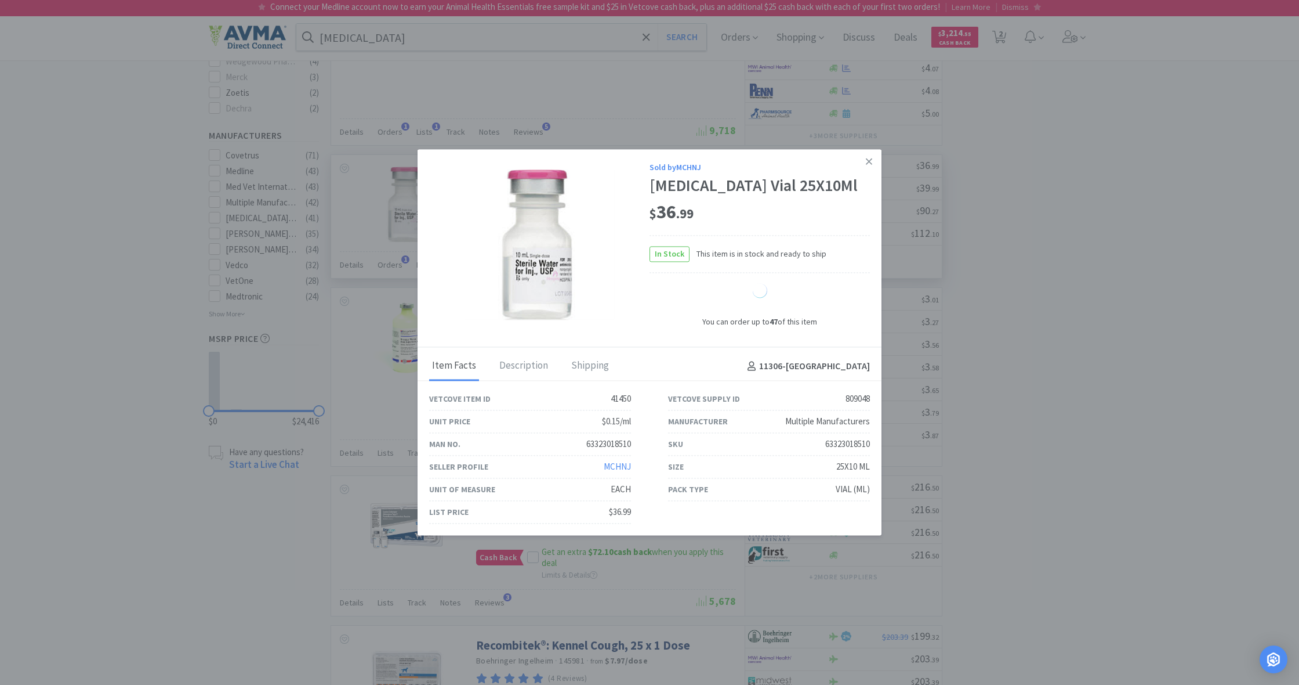
select select "1"
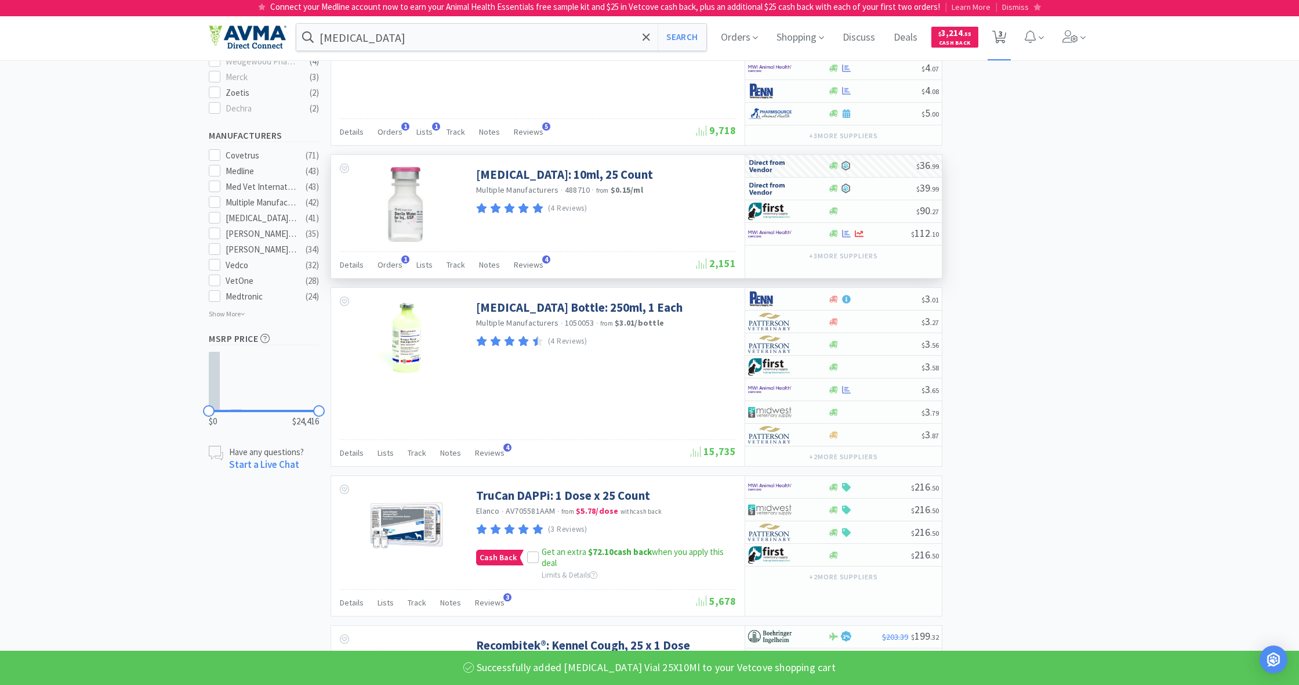
click at [767, 36] on span "3" at bounding box center [1001, 33] width 4 height 46
select select "1"
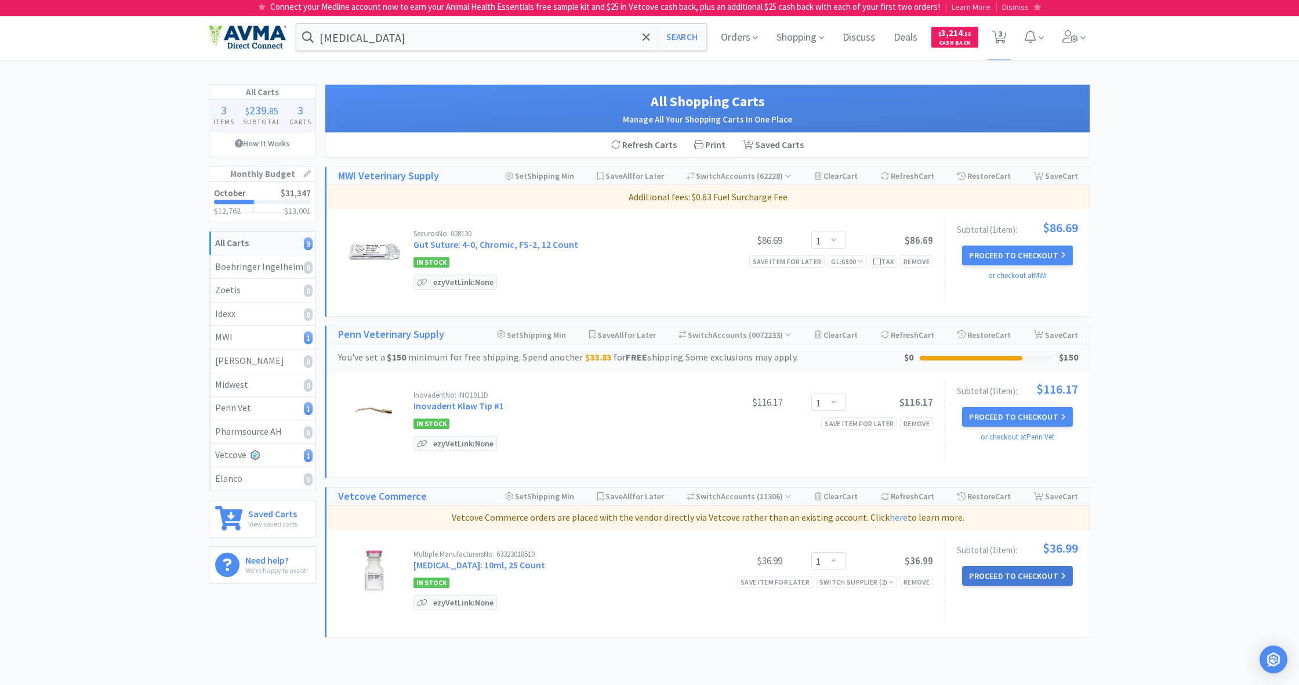
click at [767, 498] on button "Proceed to Checkout" at bounding box center [1017, 576] width 110 height 20
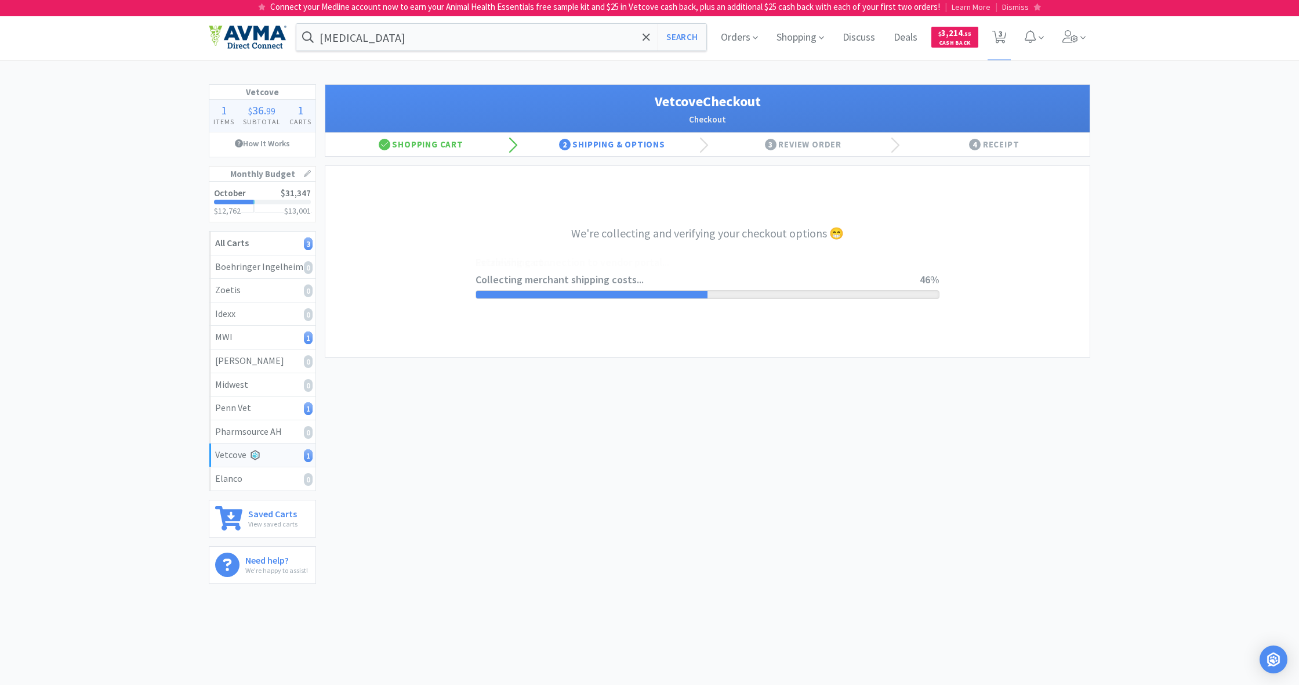
select select "998"
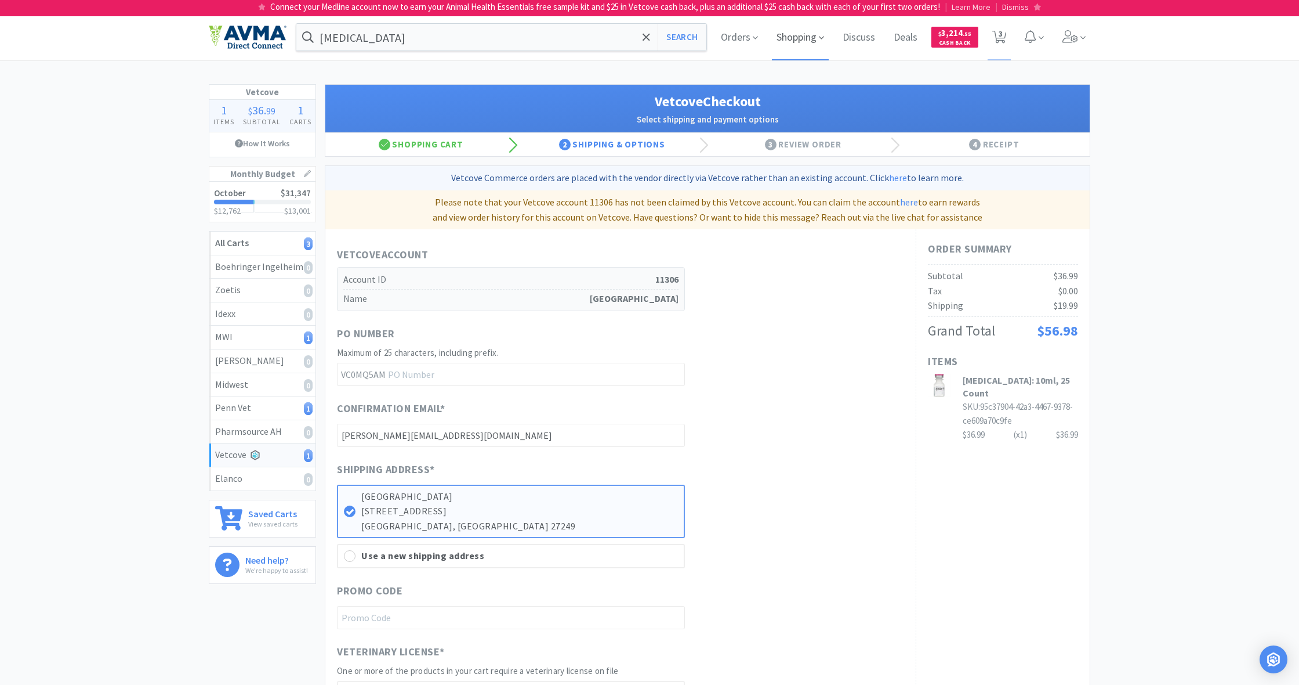
click at [767, 40] on span "Shopping" at bounding box center [800, 37] width 57 height 46
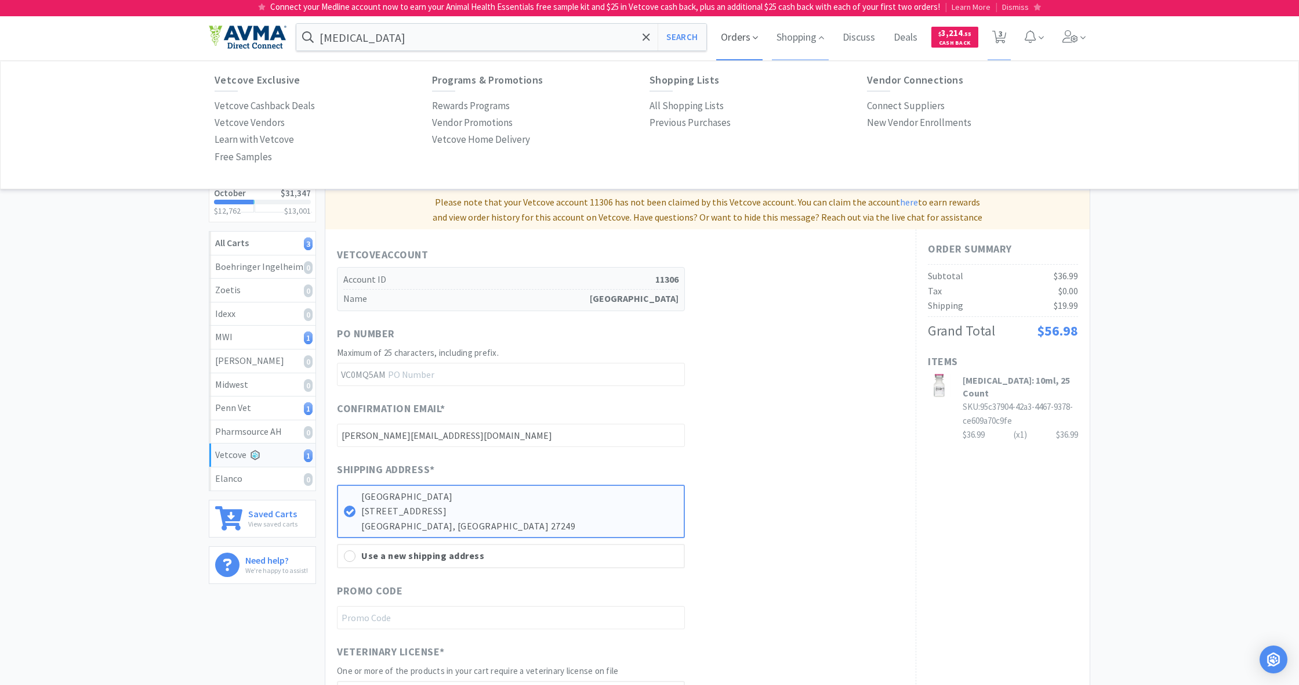
click at [728, 38] on span "Orders" at bounding box center [739, 37] width 46 height 46
click at [767, 34] on span "3" at bounding box center [1001, 33] width 4 height 46
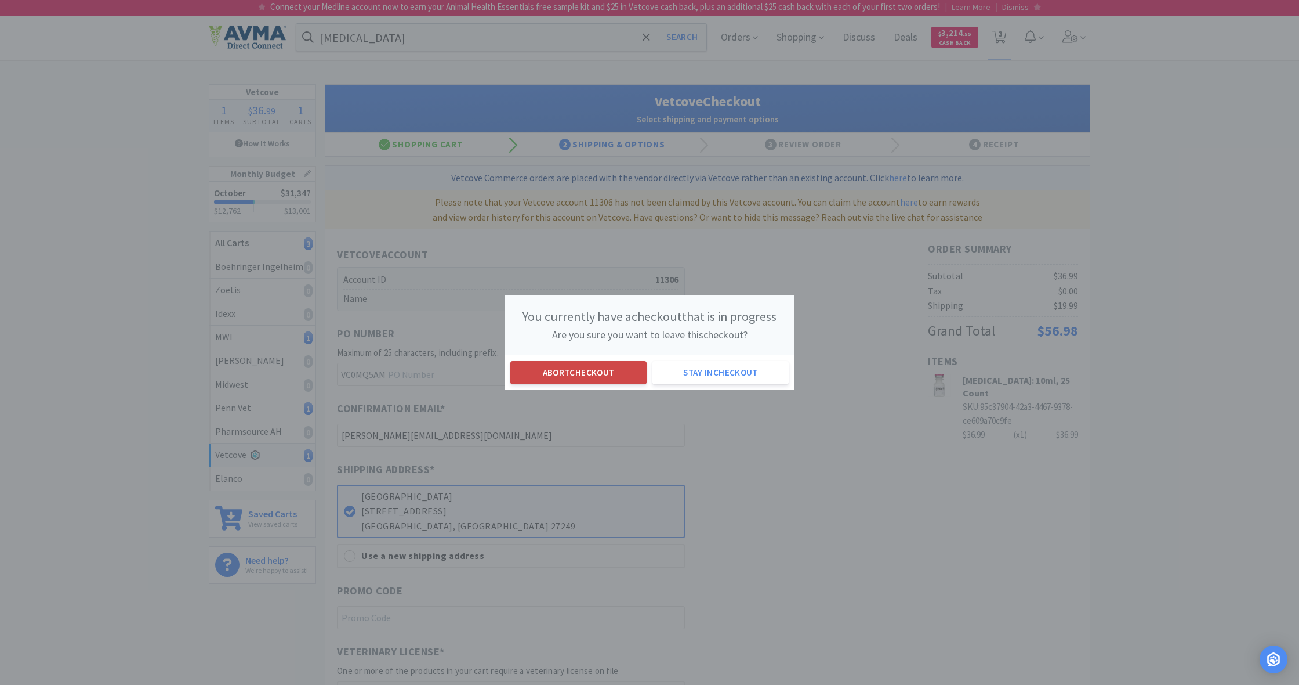
click at [613, 365] on button "Abort checkout" at bounding box center [578, 372] width 136 height 23
select select "1"
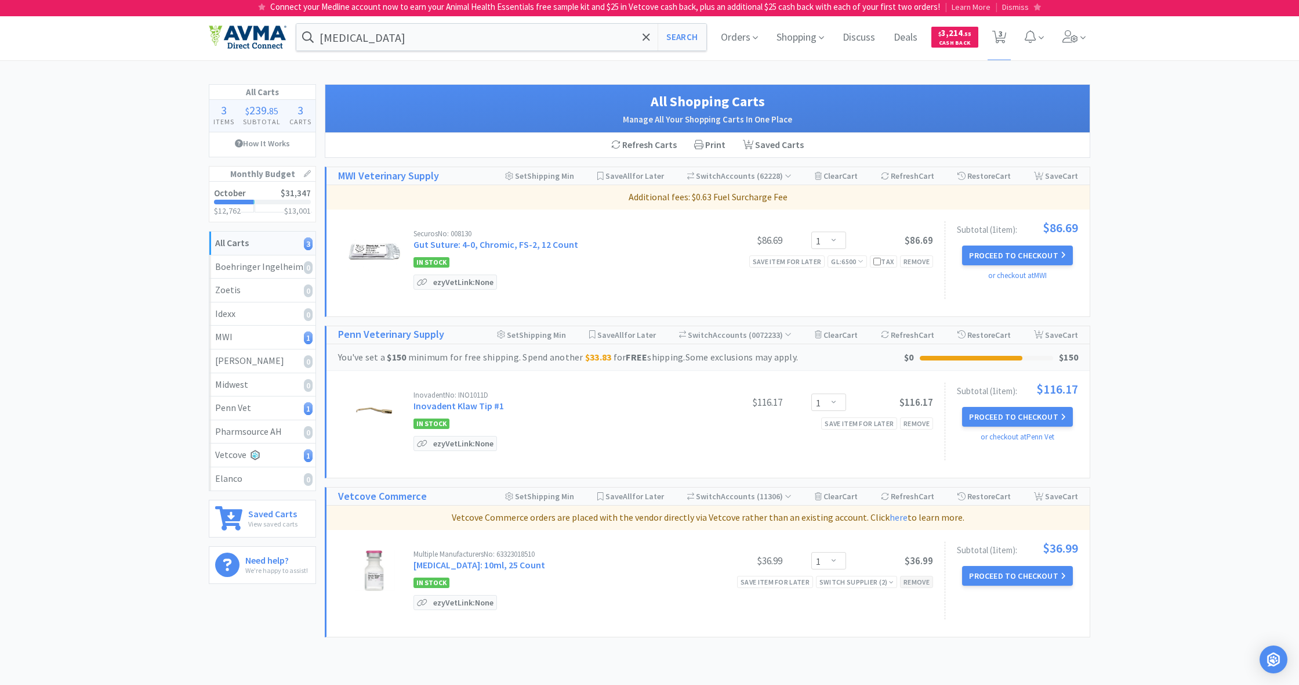
click at [767, 498] on div "Remove" at bounding box center [916, 581] width 33 height 12
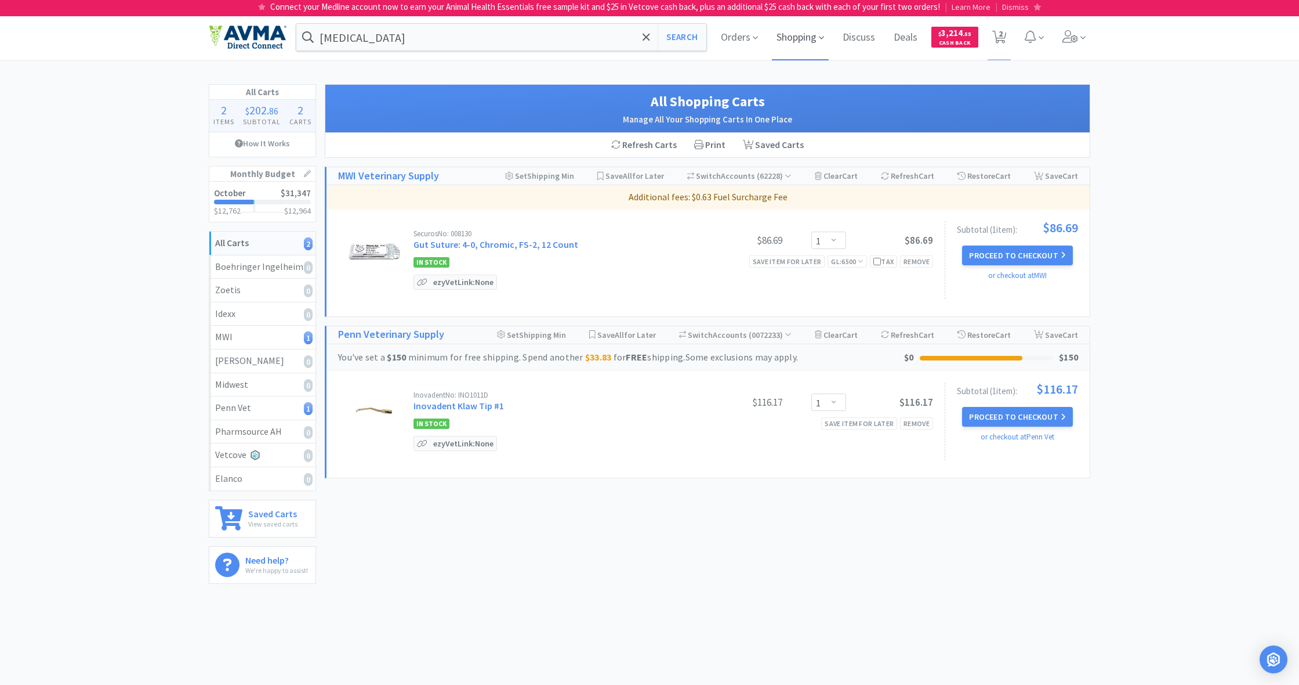
click at [767, 44] on span "Shopping" at bounding box center [800, 37] width 57 height 46
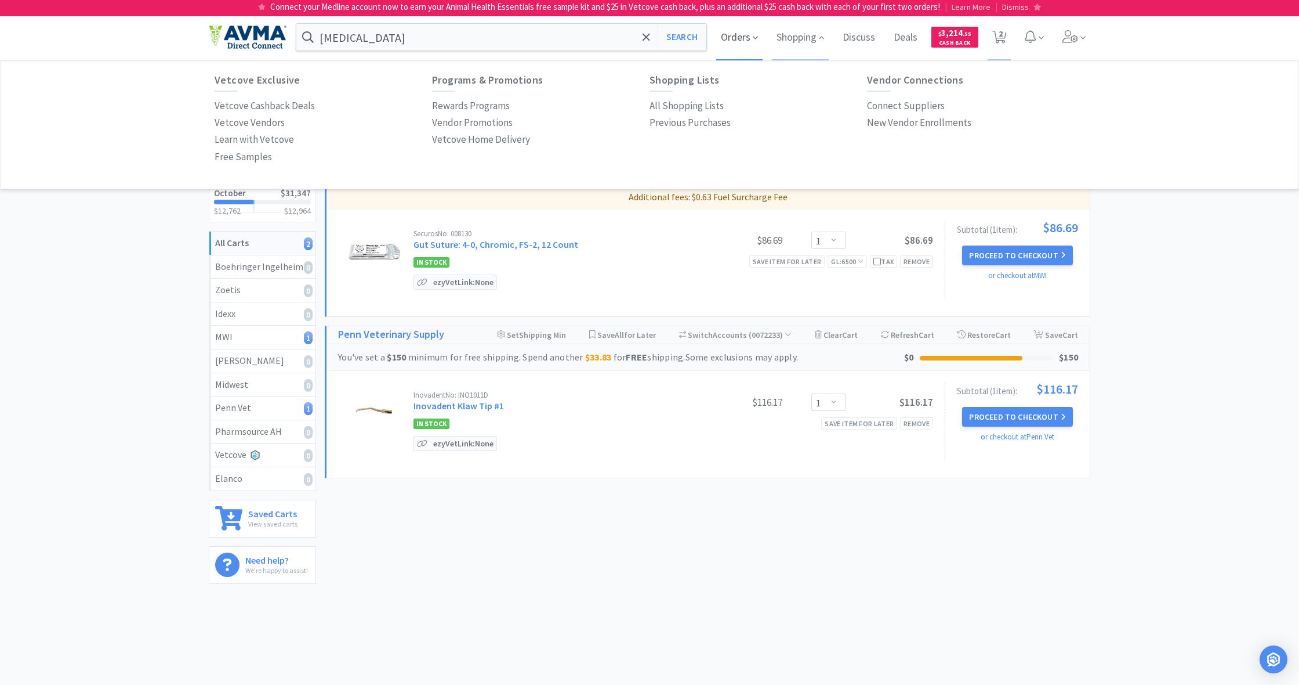
click at [726, 37] on span "Orders" at bounding box center [739, 37] width 46 height 46
click at [271, 381] on div "Midwest 0" at bounding box center [262, 384] width 95 height 15
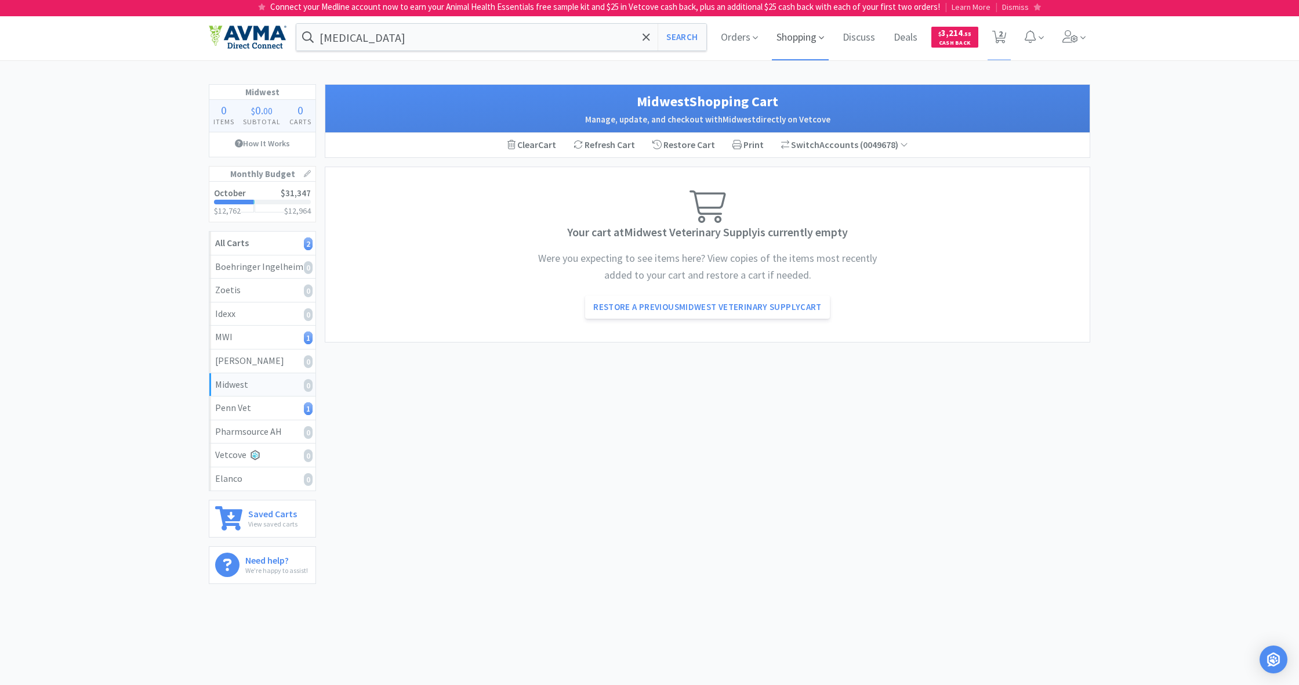
click at [767, 44] on span "Shopping" at bounding box center [800, 37] width 57 height 46
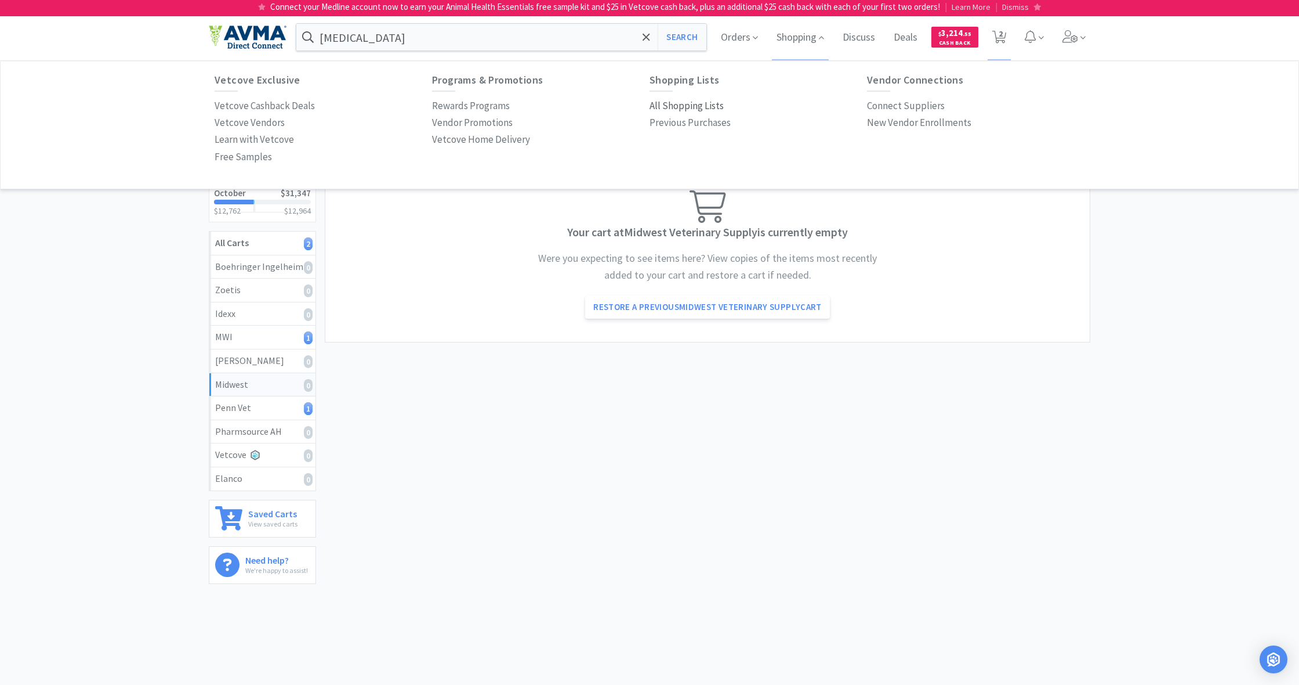
click at [683, 104] on p "All Shopping Lists" at bounding box center [687, 106] width 74 height 16
select select "1"
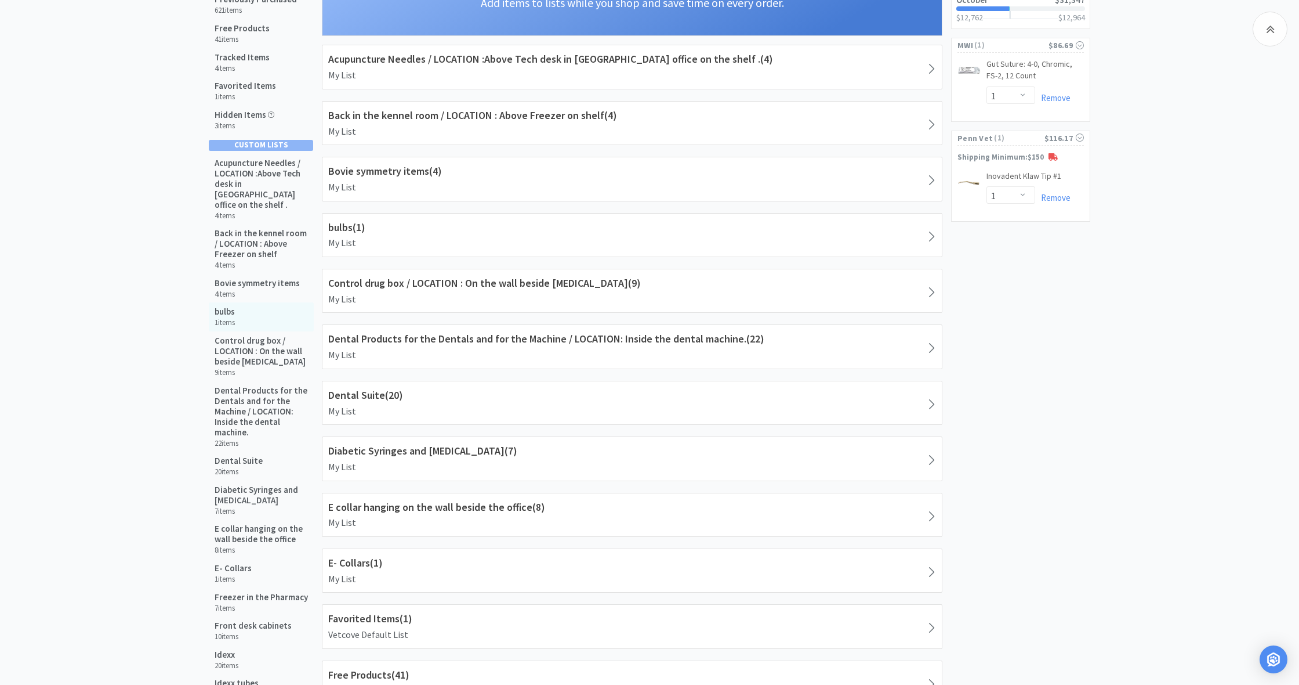
scroll to position [180, 0]
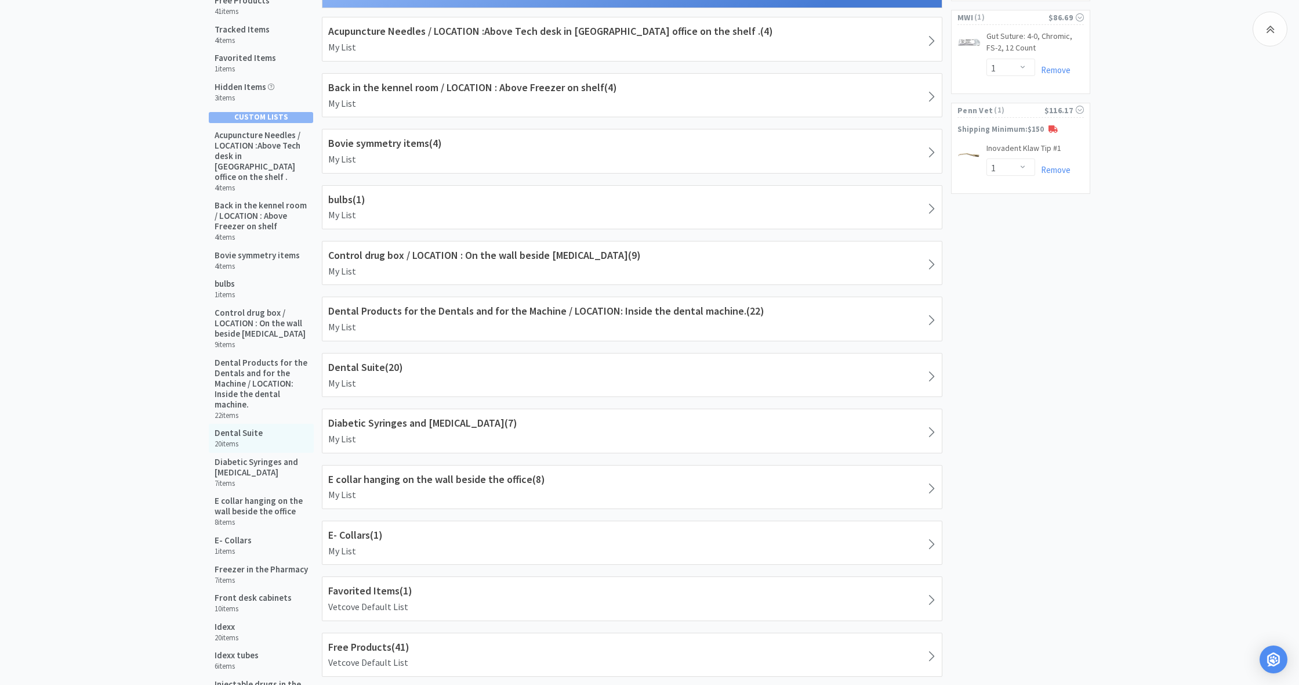
click at [231, 429] on h5 "Dental Suite" at bounding box center [239, 433] width 48 height 10
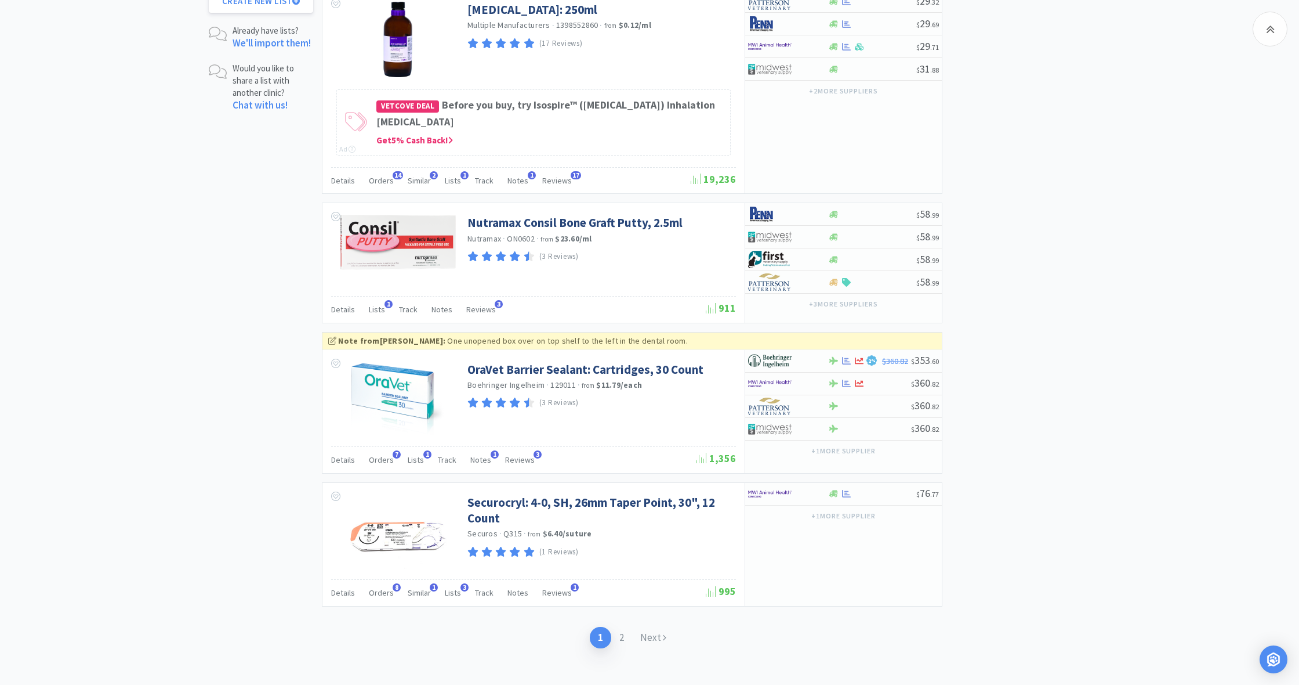
scroll to position [1773, 0]
click at [648, 498] on link "Next" at bounding box center [653, 637] width 42 height 21
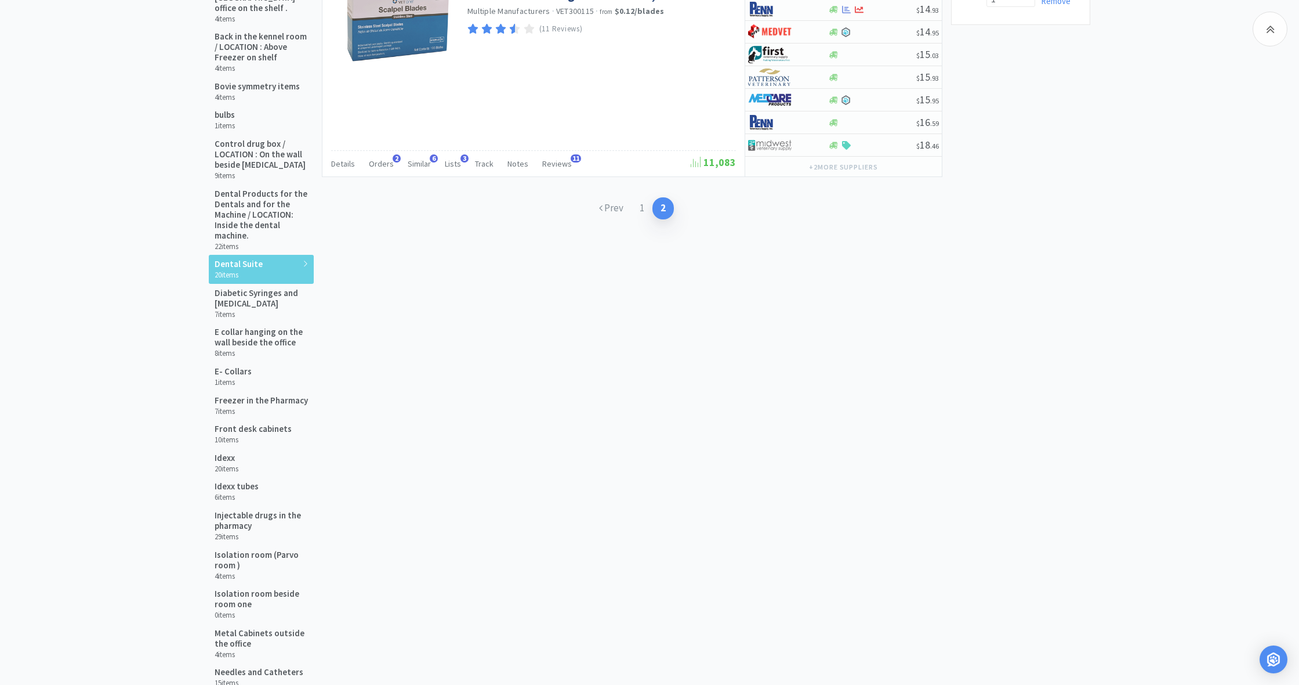
scroll to position [348, 0]
click at [238, 200] on h5 "Dental Products for the Dentals and for the Machine / LOCATION: Inside the dent…" at bounding box center [261, 216] width 93 height 52
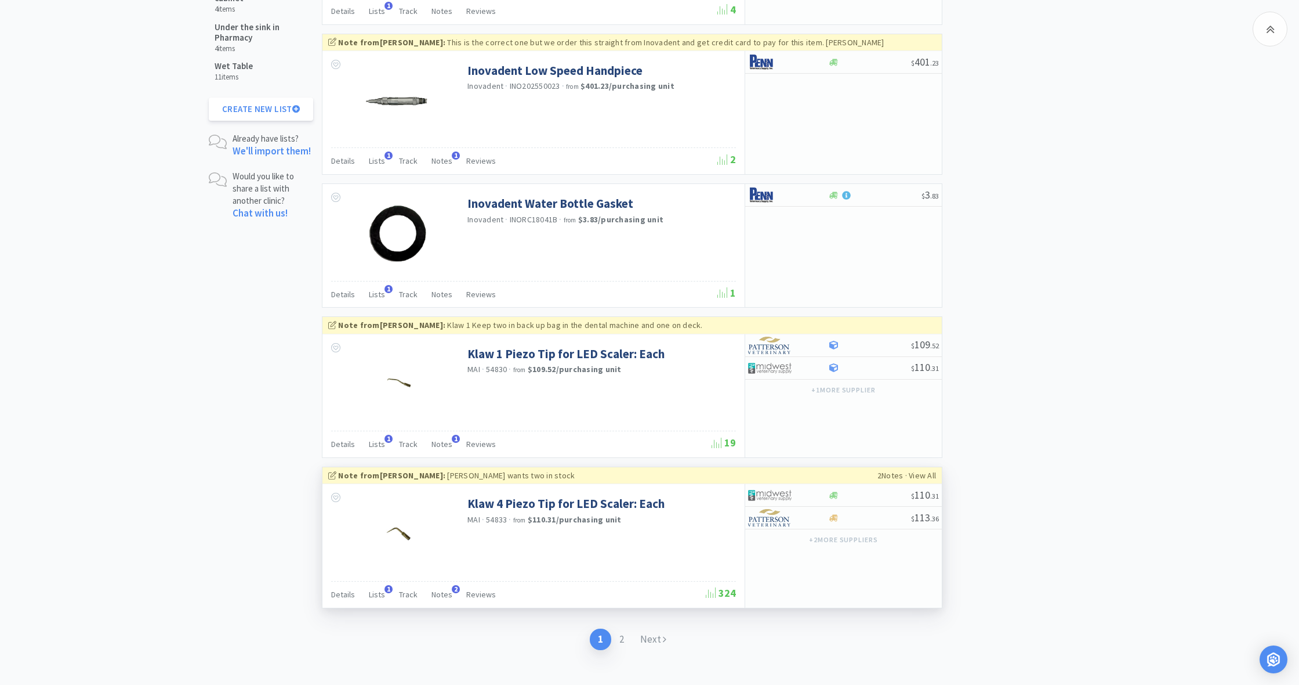
scroll to position [1665, 0]
click at [654, 498] on link "Next" at bounding box center [653, 639] width 42 height 21
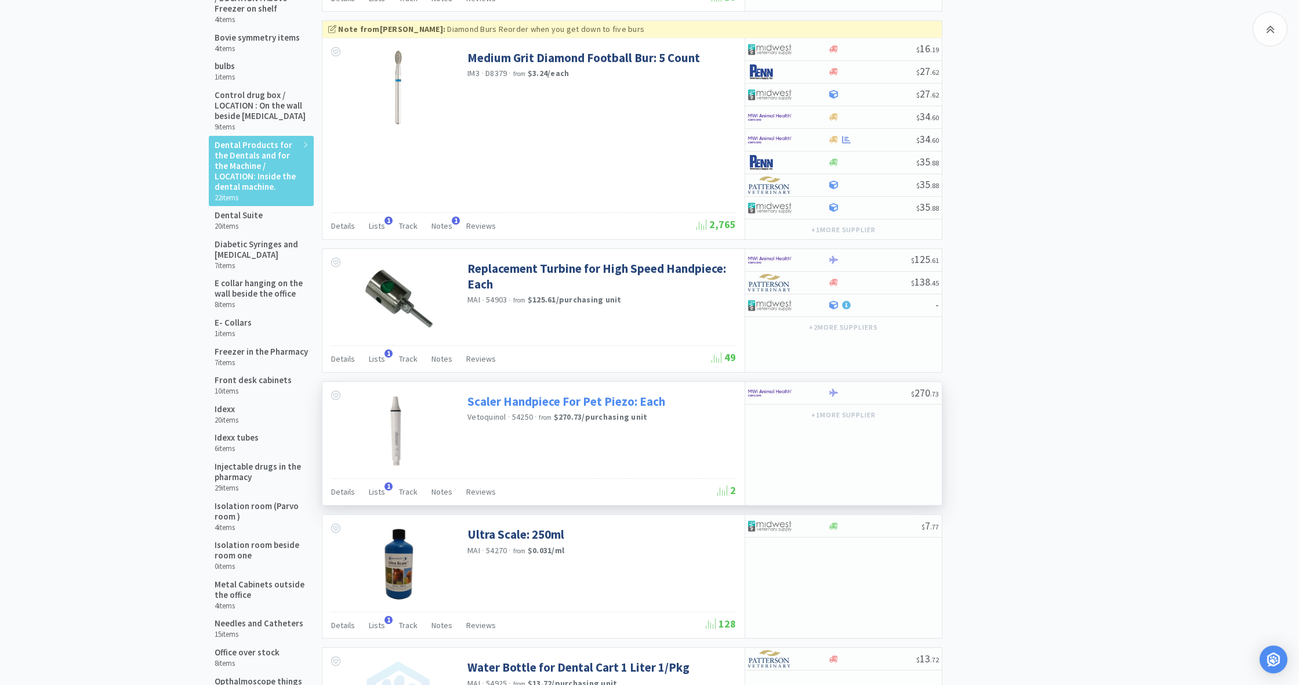
scroll to position [399, 0]
click at [376, 358] on span "Lists" at bounding box center [377, 357] width 16 height 10
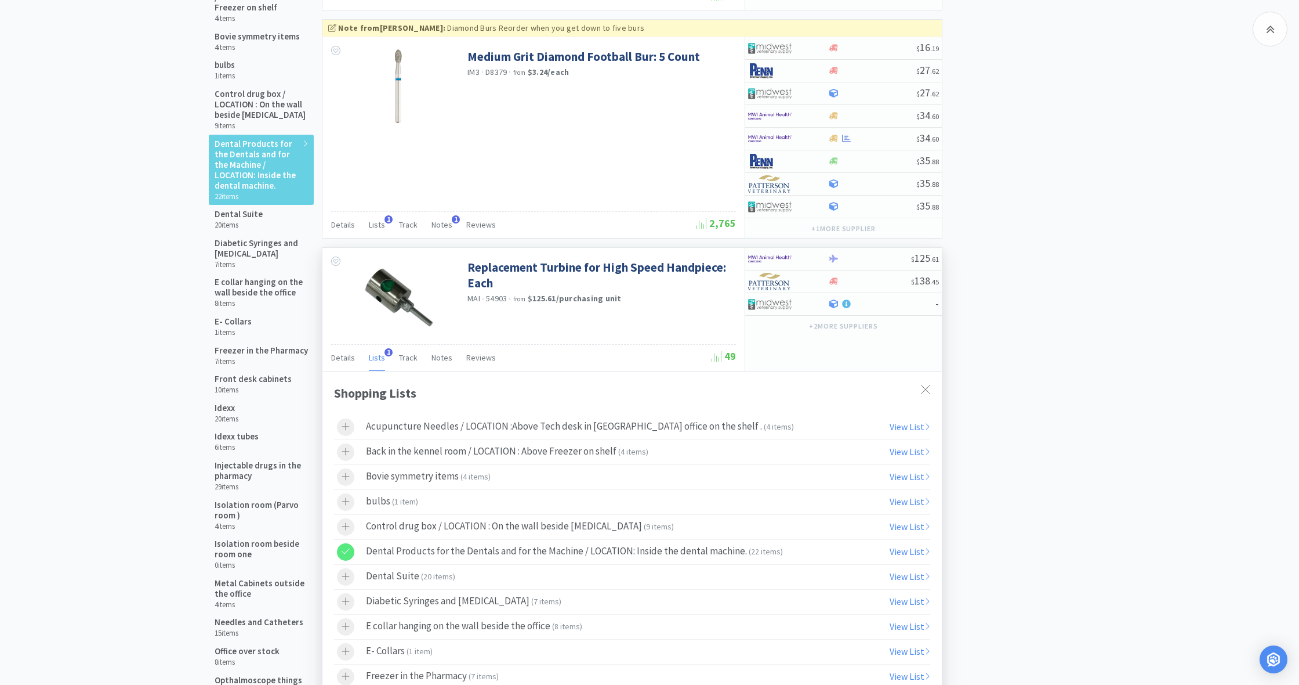
click at [371, 354] on span "Lists" at bounding box center [377, 357] width 16 height 10
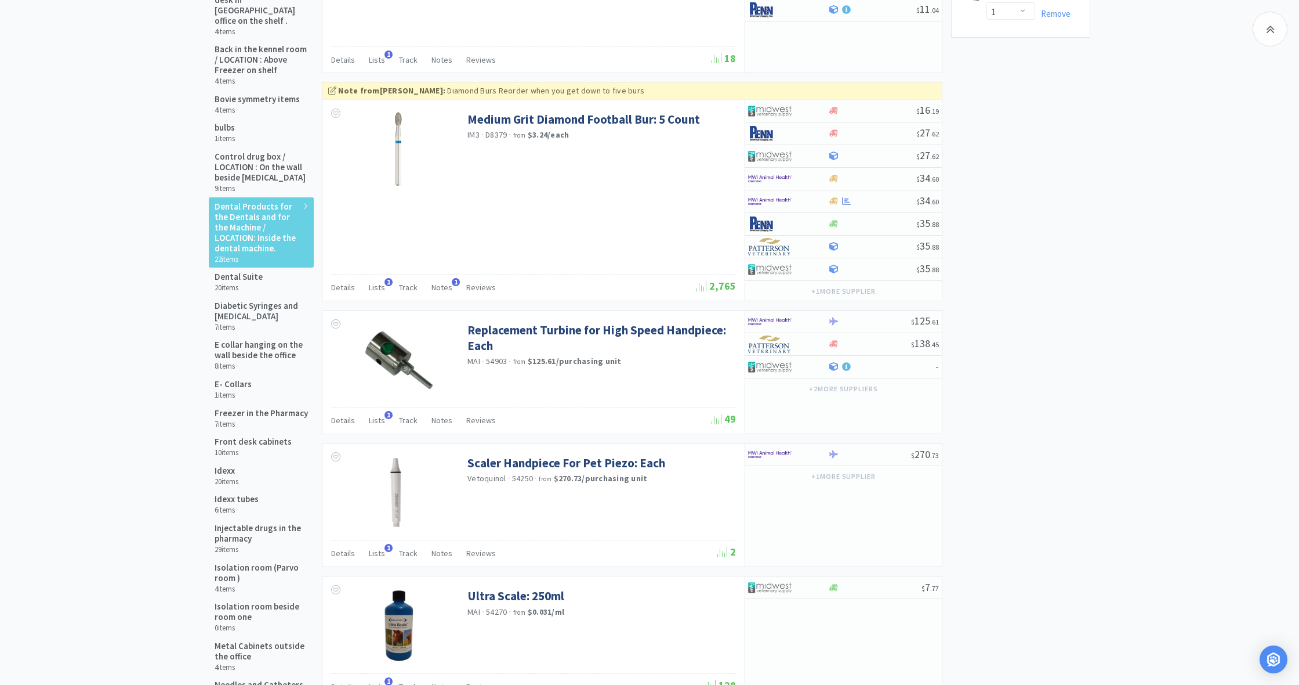
scroll to position [327, 0]
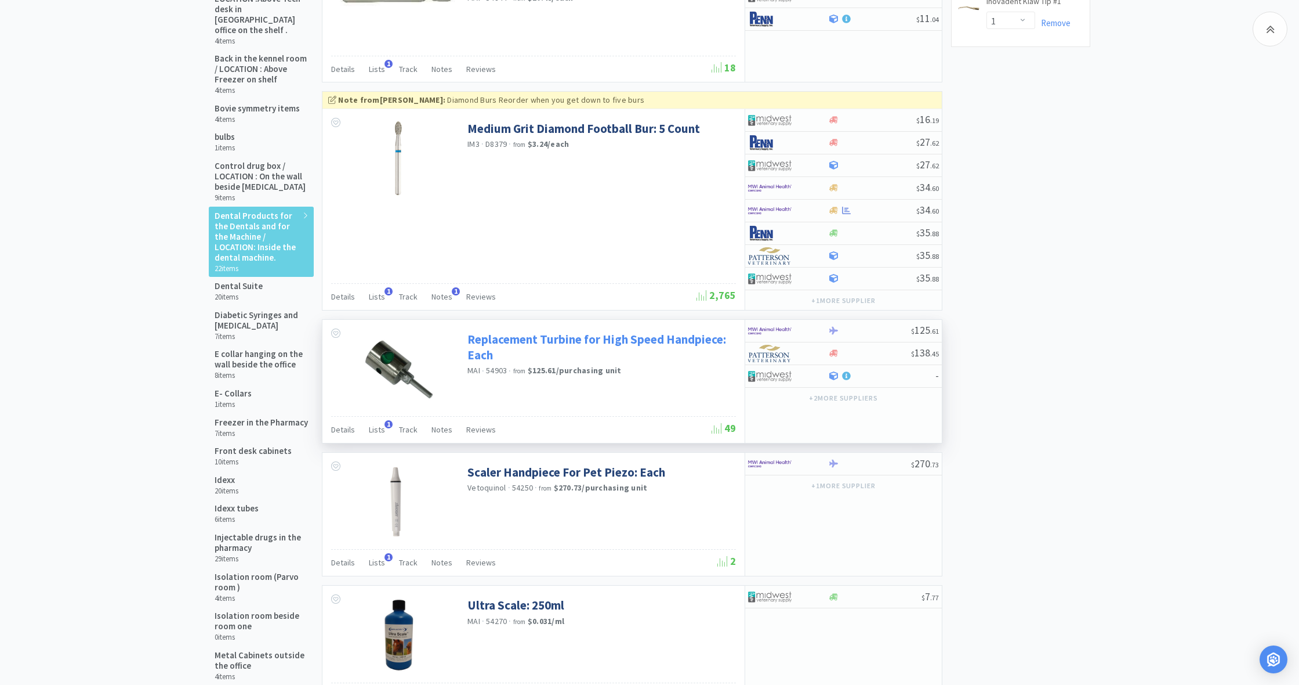
click at [543, 340] on link "Replacement Turbine for High Speed Handpiece: Each" at bounding box center [601, 347] width 266 height 32
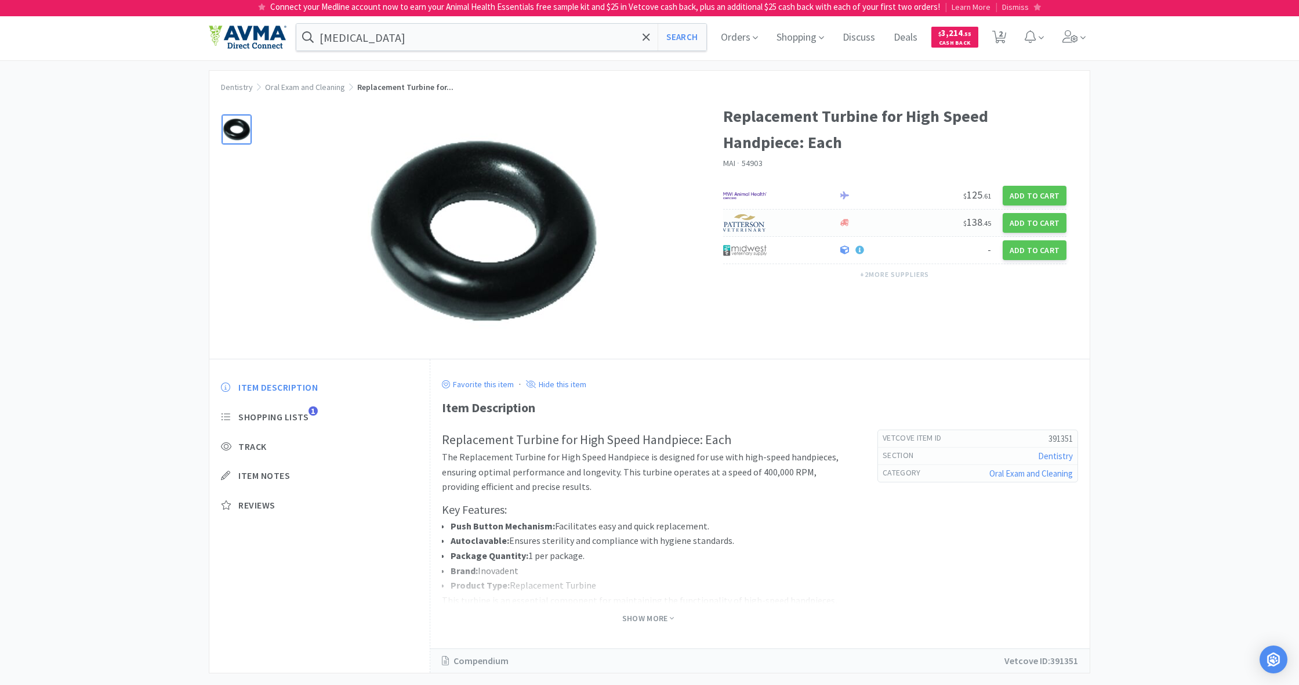
click at [750, 227] on img at bounding box center [745, 222] width 44 height 17
select select "1"
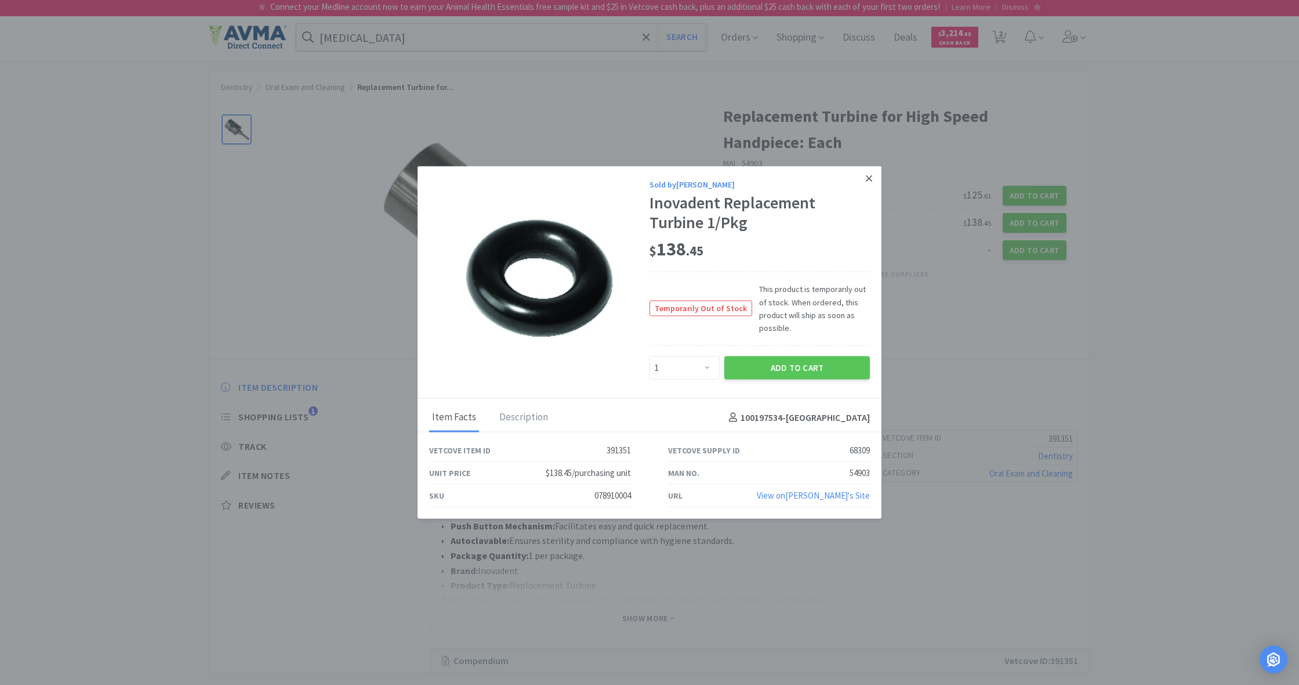
click at [767, 184] on icon at bounding box center [869, 178] width 6 height 10
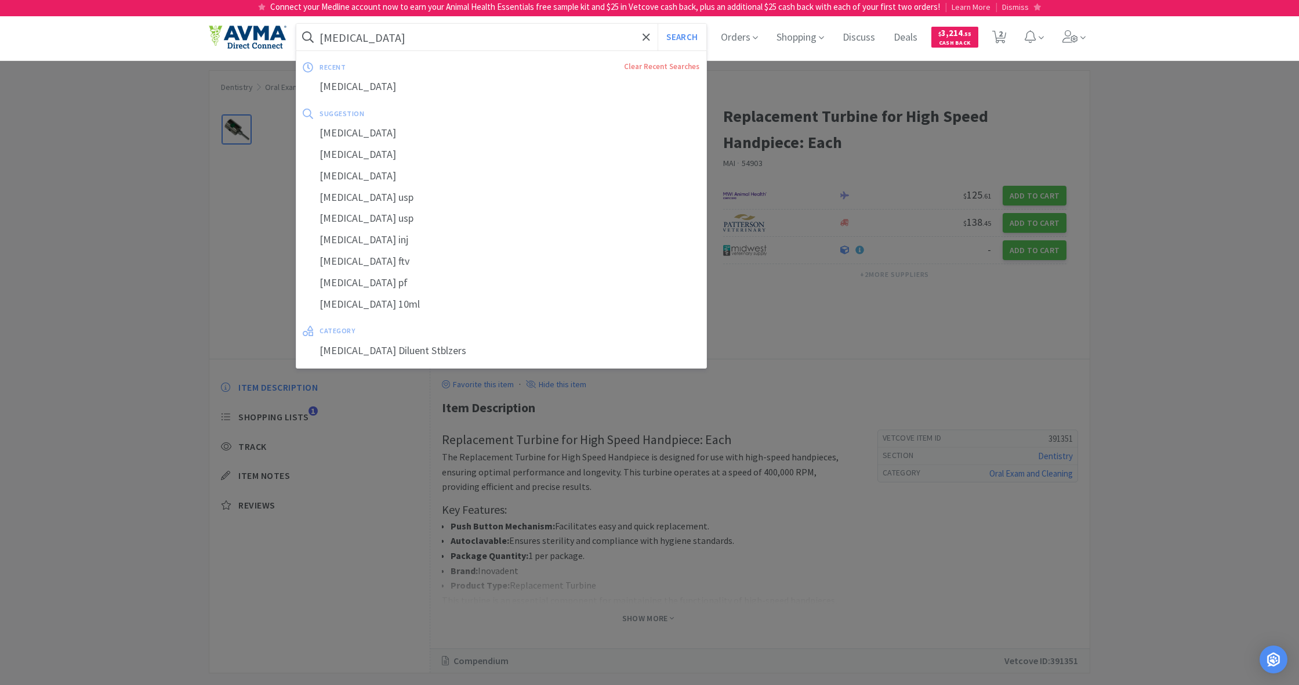
drag, startPoint x: 386, startPoint y: 37, endPoint x: 301, endPoint y: 33, distance: 85.4
click at [301, 33] on form "[MEDICAL_DATA] Search" at bounding box center [501, 37] width 410 height 27
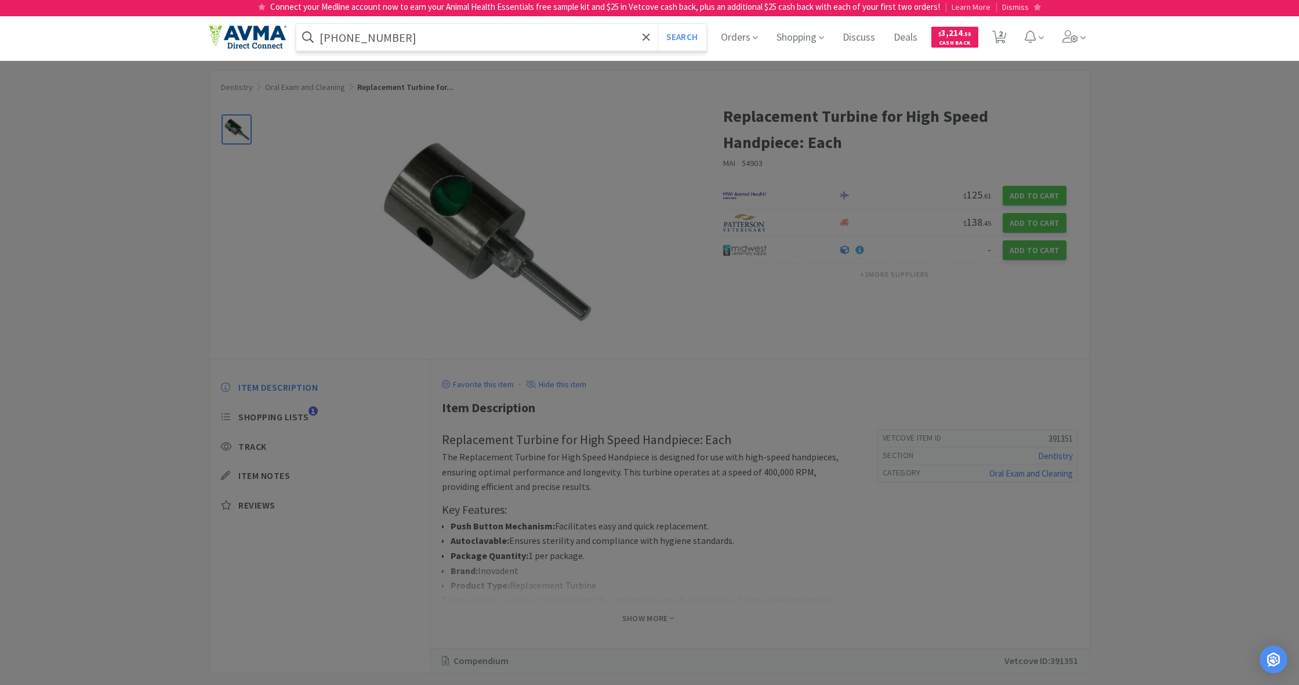
type input "[PHONE_NUMBER]"
click at [680, 37] on button "Search" at bounding box center [682, 37] width 48 height 27
select select "1"
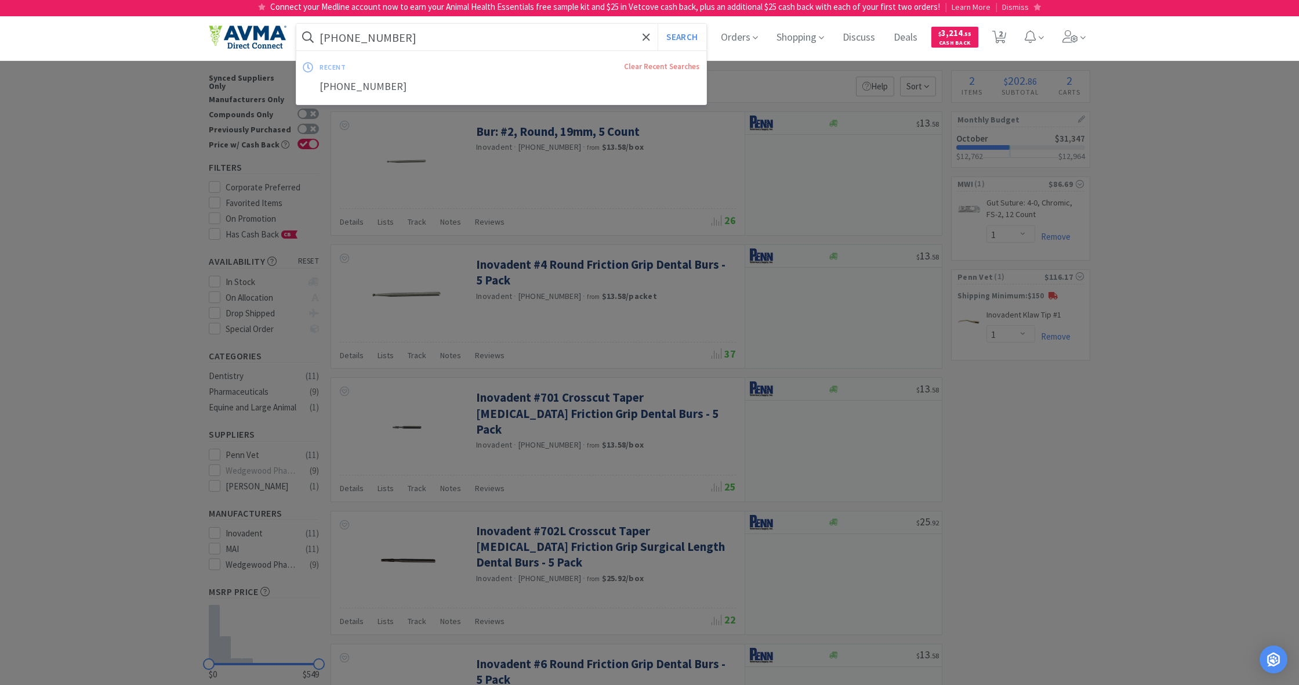
drag, startPoint x: 376, startPoint y: 38, endPoint x: 309, endPoint y: 35, distance: 67.3
click at [309, 35] on form "[PHONE_NUMBER] Search" at bounding box center [501, 37] width 410 height 27
drag, startPoint x: 320, startPoint y: 34, endPoint x: 423, endPoint y: 48, distance: 104.7
click at [423, 48] on input "[PHONE_NUMBER]" at bounding box center [501, 37] width 410 height 27
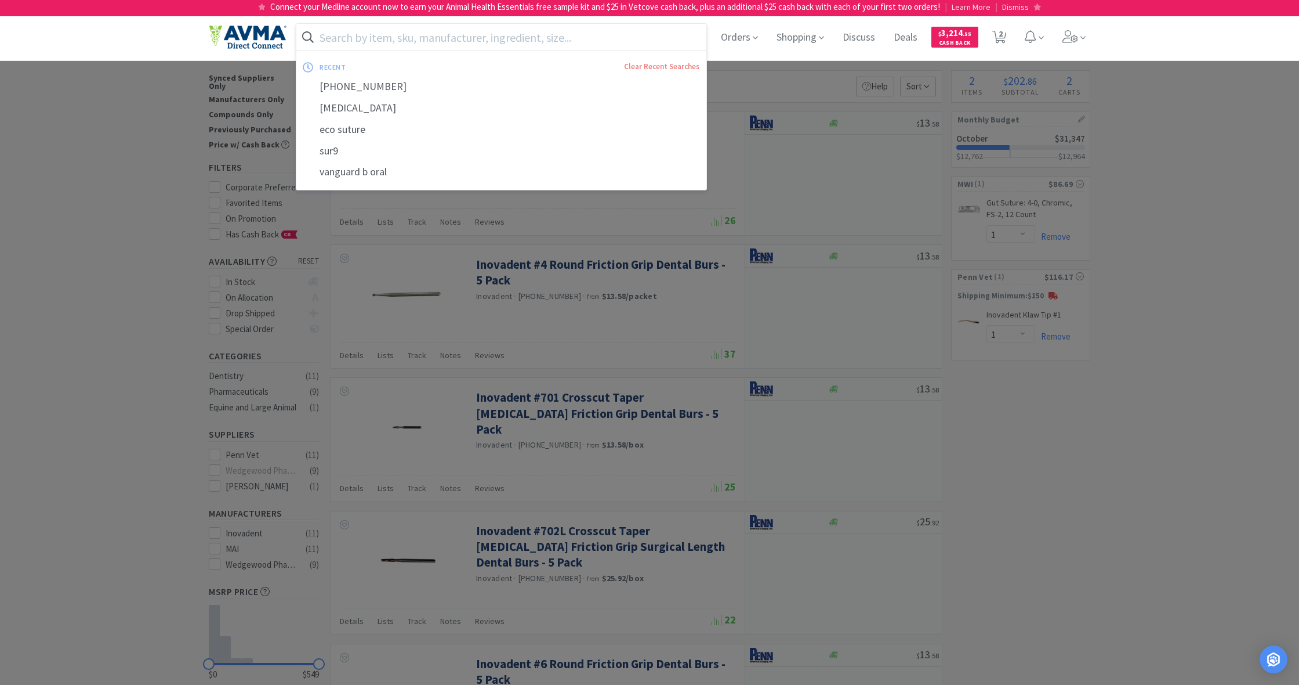
click at [767, 423] on div at bounding box center [649, 342] width 1299 height 685
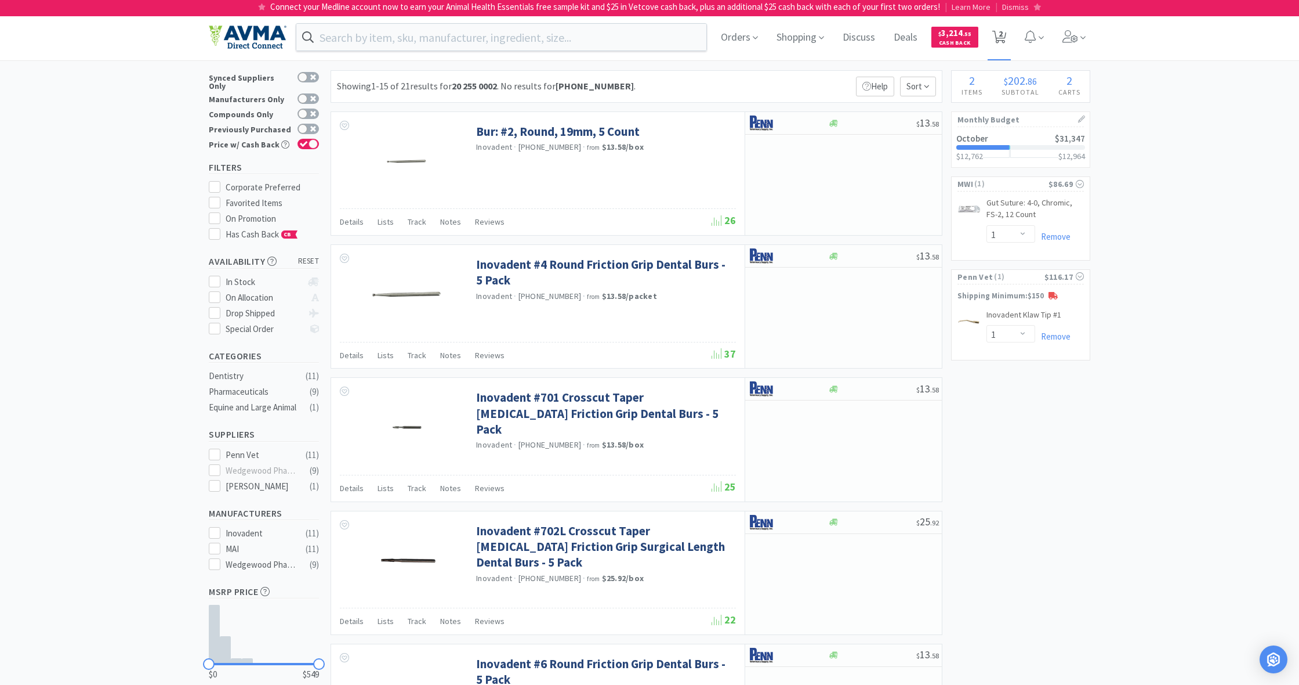
click at [767, 35] on icon at bounding box center [1000, 37] width 15 height 13
select select "1"
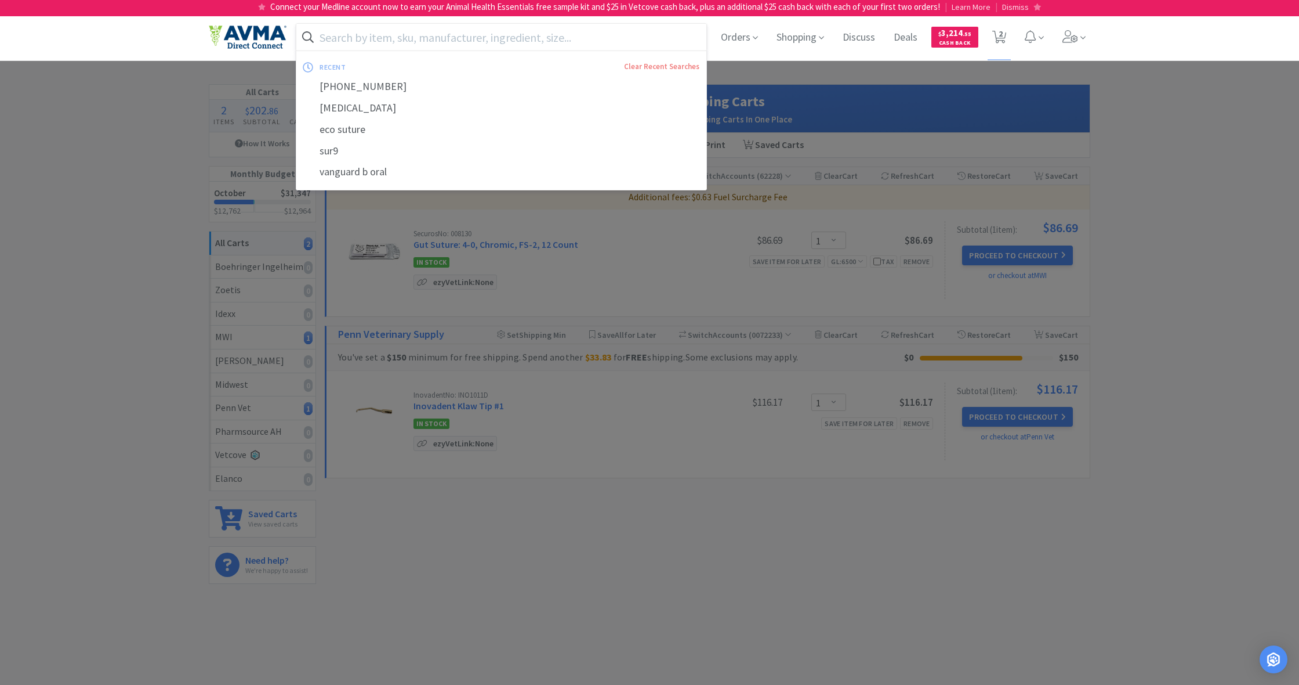
click at [375, 32] on input "text" at bounding box center [501, 37] width 410 height 27
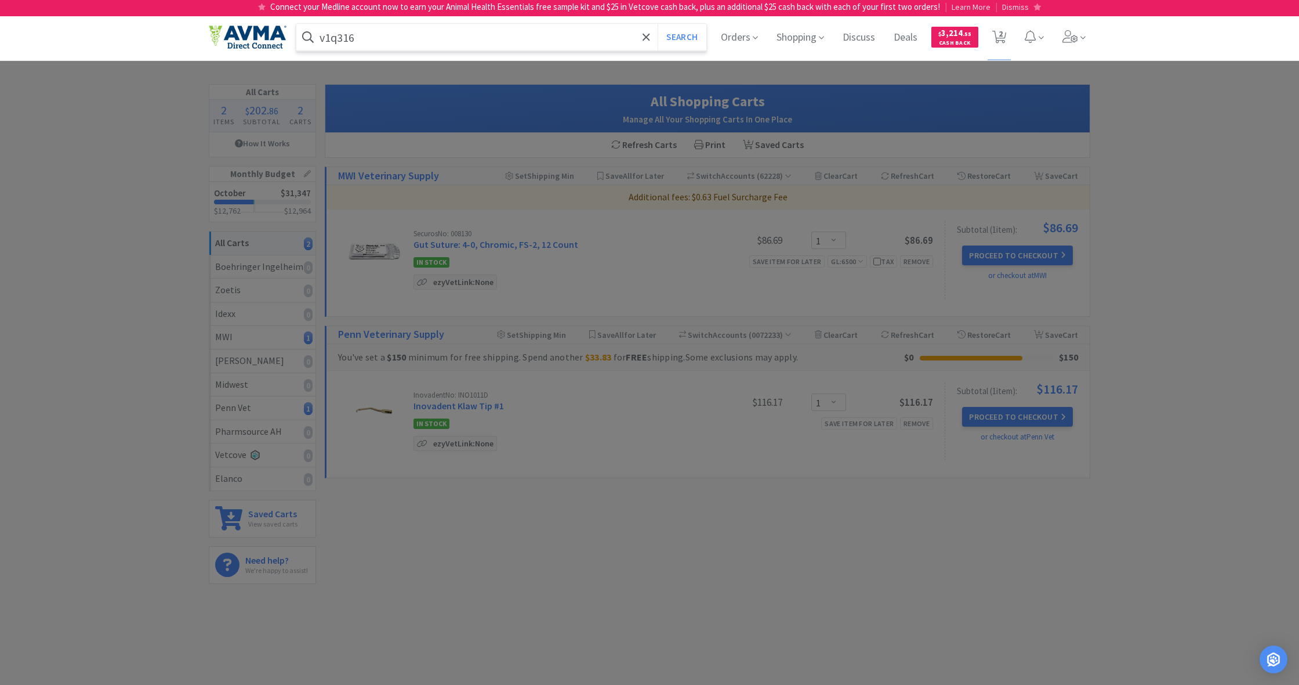
type input "v1q316"
click at [680, 37] on button "Search" at bounding box center [682, 37] width 48 height 27
select select "1"
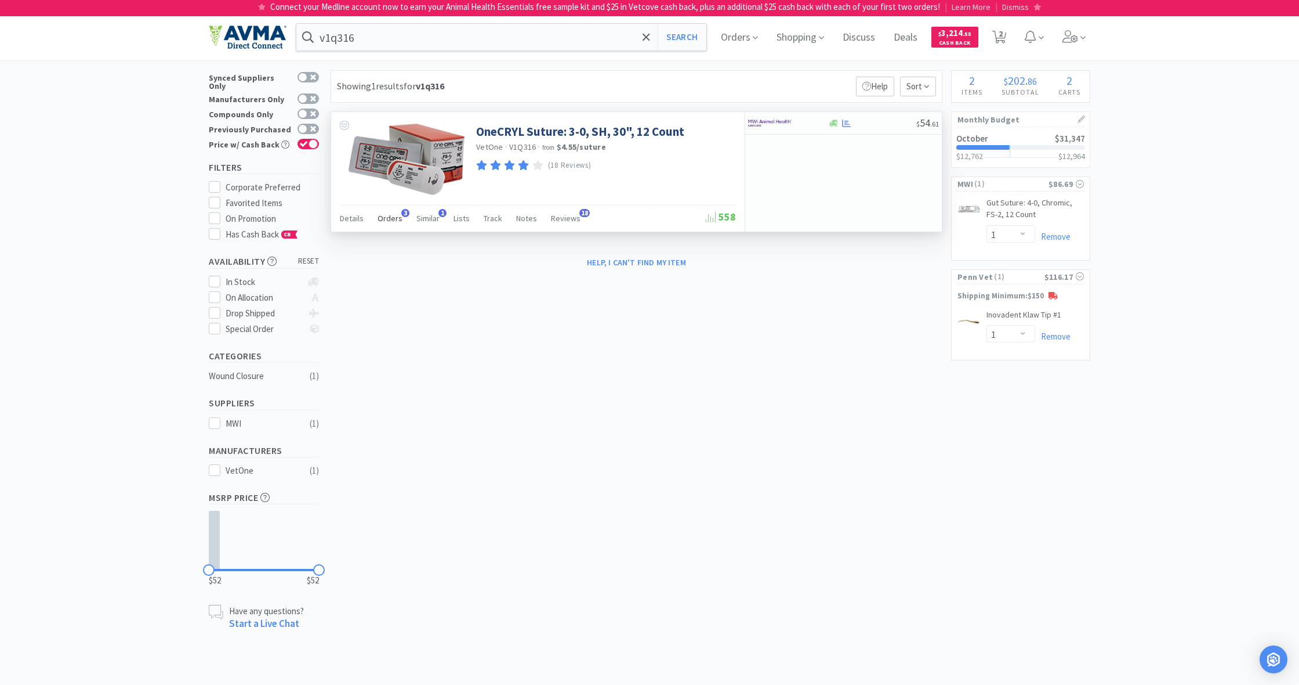
click at [383, 216] on span "Orders" at bounding box center [390, 218] width 25 height 10
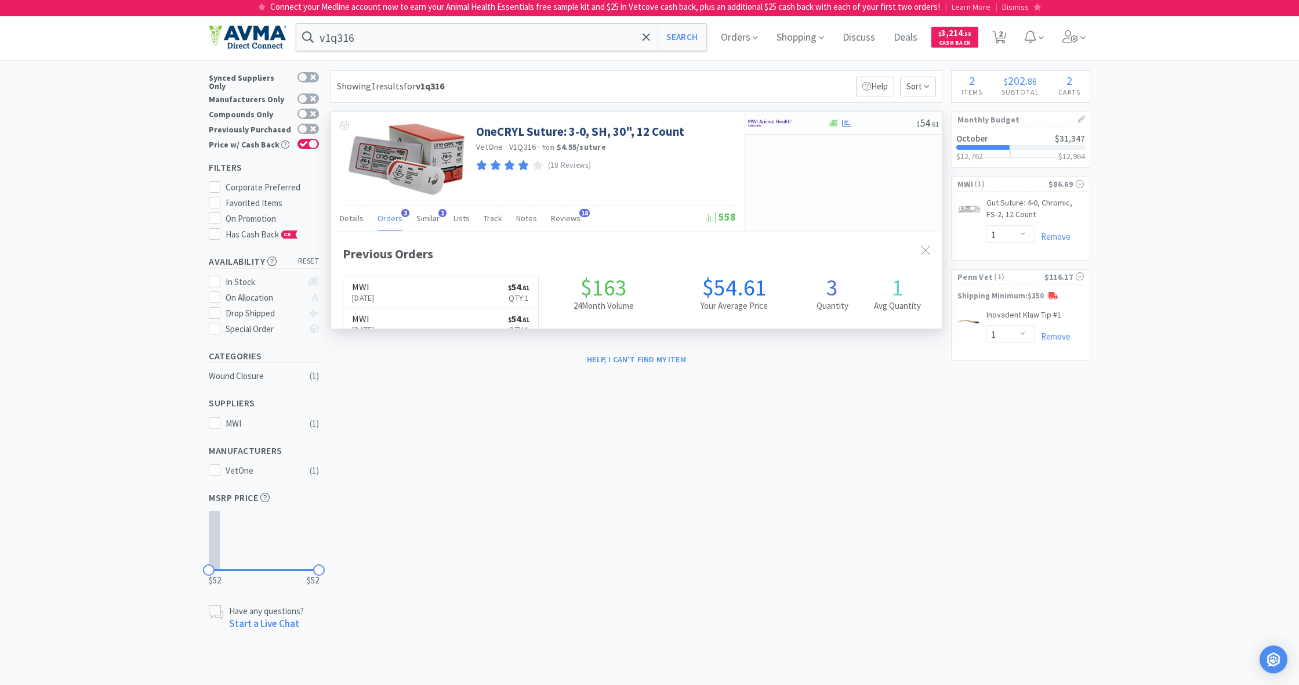
scroll to position [300, 611]
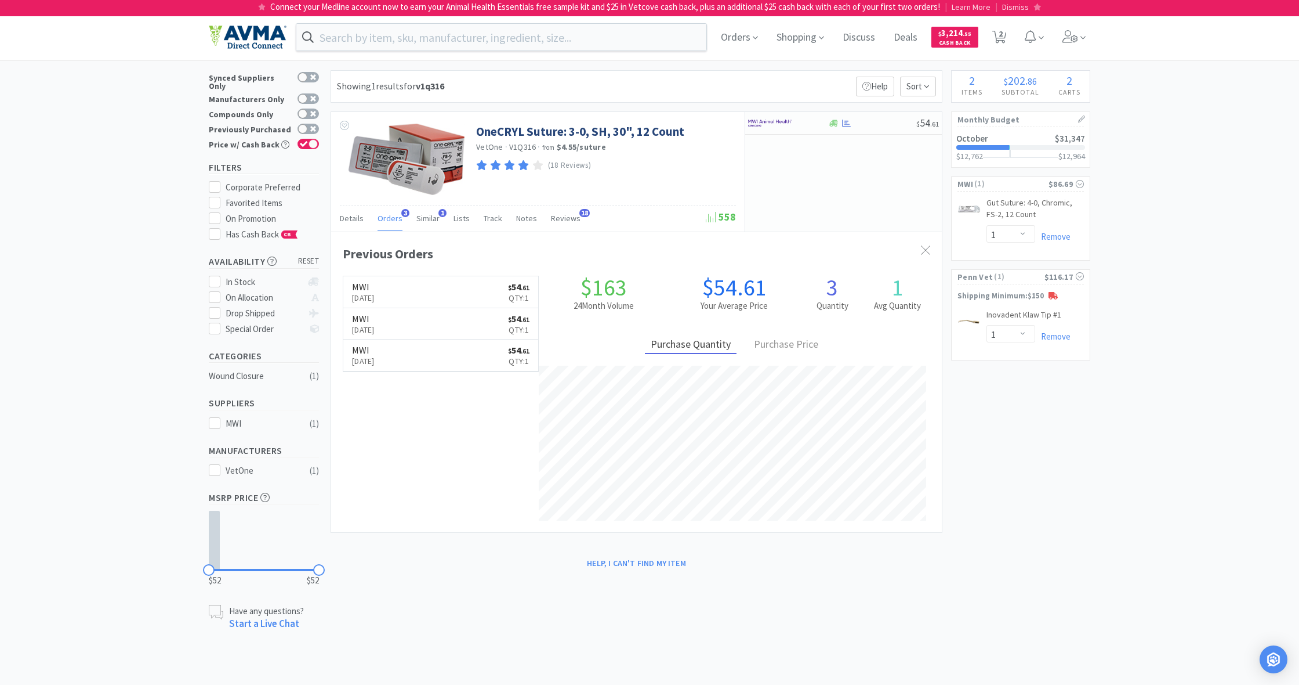
click at [767, 495] on div at bounding box center [649, 342] width 1299 height 685
